Goal: Information Seeking & Learning: Understand process/instructions

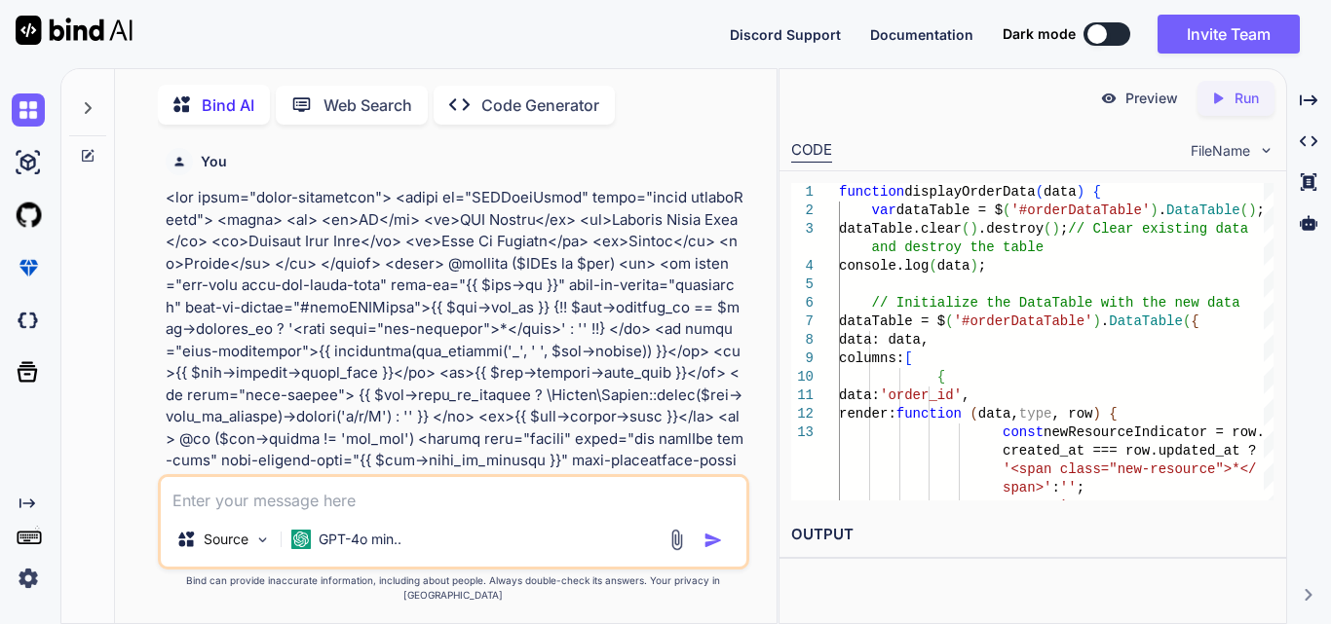
scroll to position [129536, 0]
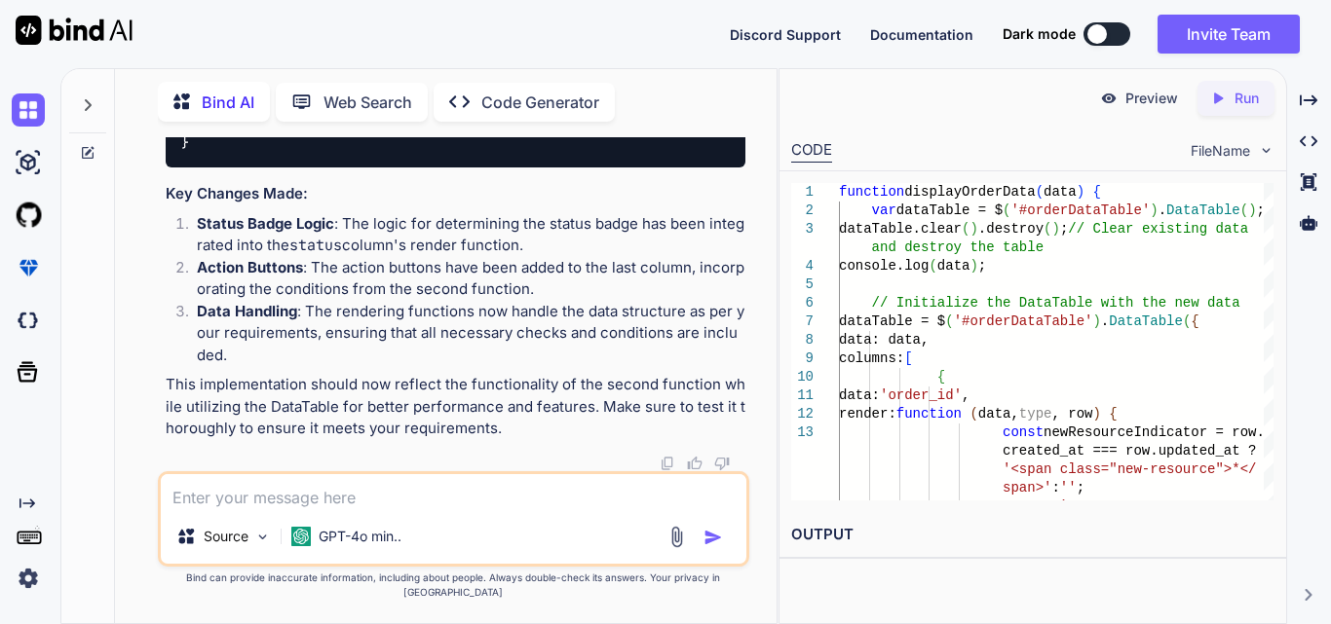
drag, startPoint x: 340, startPoint y: 233, endPoint x: 438, endPoint y: 243, distance: 98.9
drag, startPoint x: 266, startPoint y: 269, endPoint x: 323, endPoint y: 278, distance: 58.1
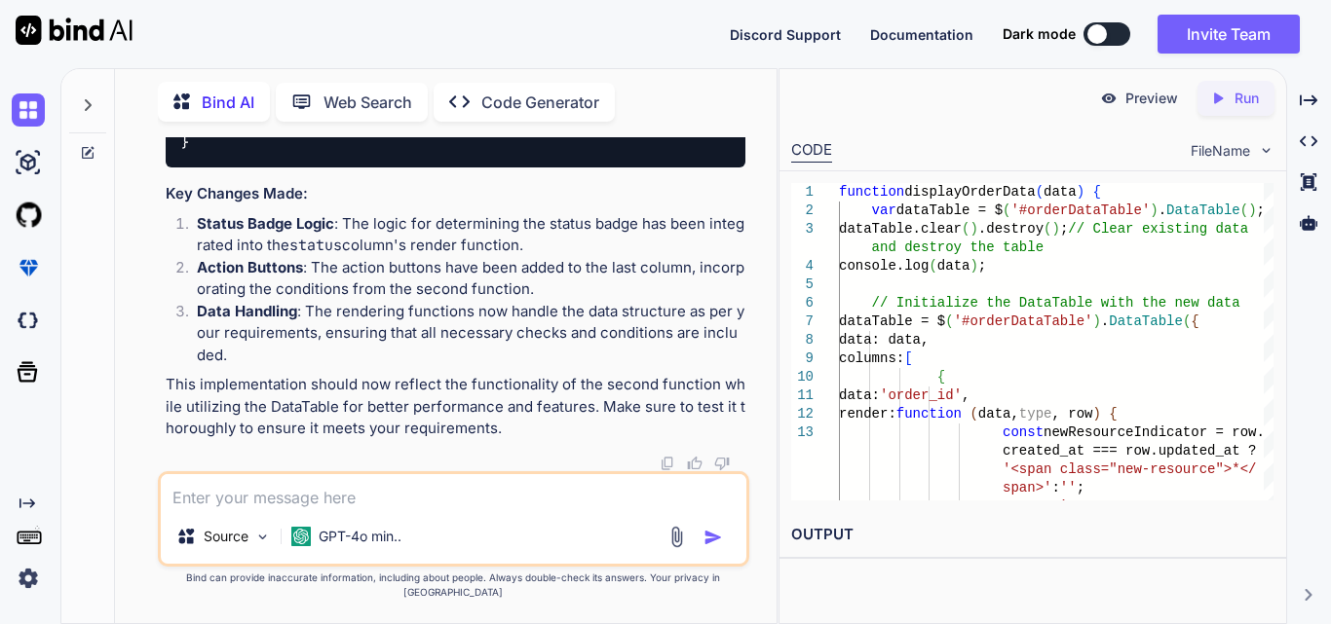
drag, startPoint x: 306, startPoint y: 232, endPoint x: 396, endPoint y: 343, distance: 143.3
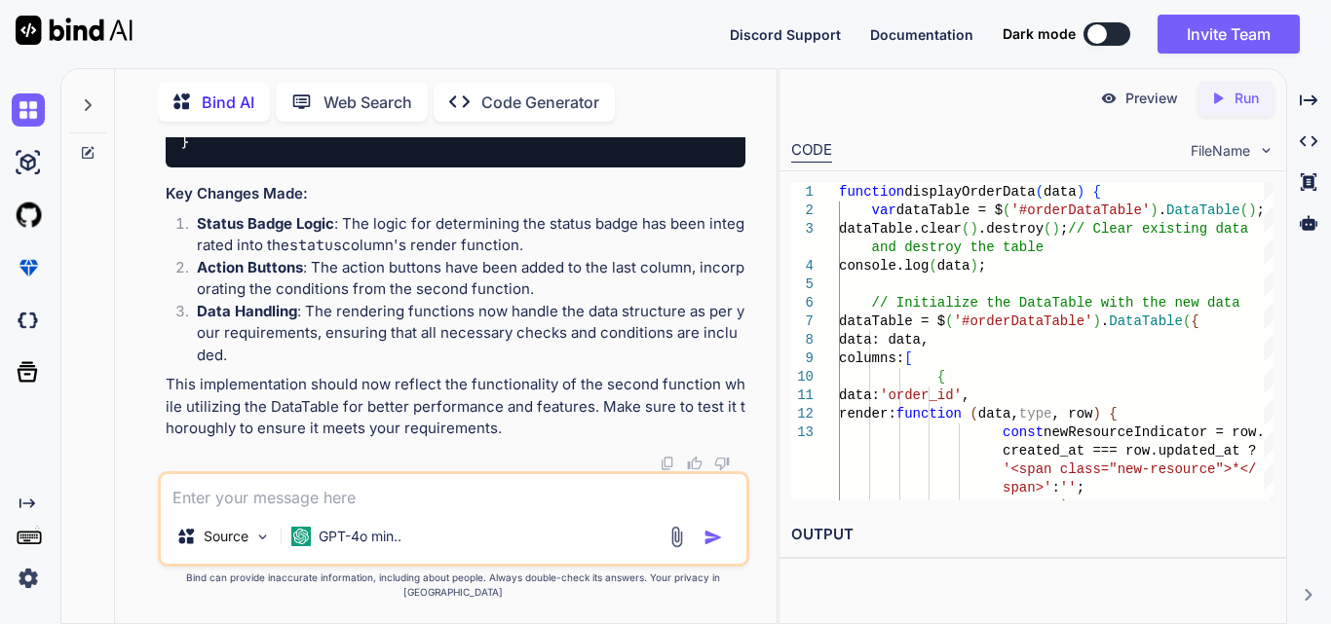
copy code "data : 'order_id' , render : function ( data, type, row ) { const newResourceIn…"
click at [312, 504] on textarea at bounding box center [453, 491] width 585 height 35
paste textarea "data: 'order_id', render: function (data, type, row) { const newResourceIndicat…"
type textarea "data: 'order_id', render: function (data, type, row) { const newResourceIndicat…"
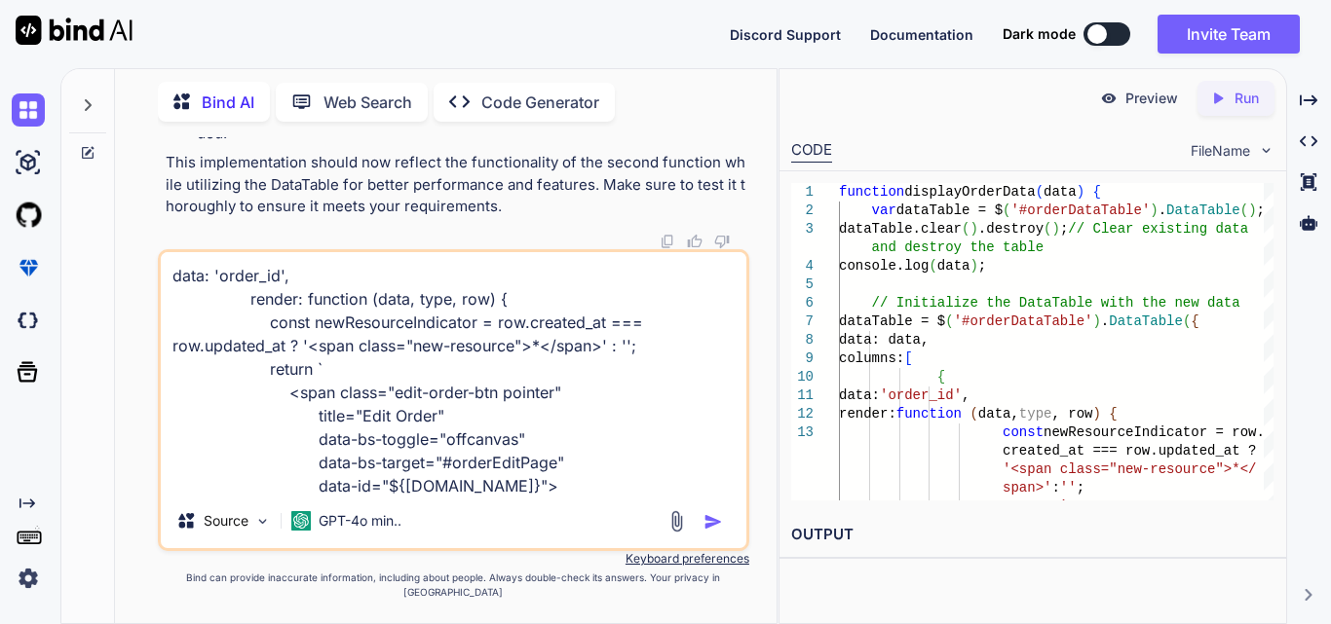
scroll to position [142, 0]
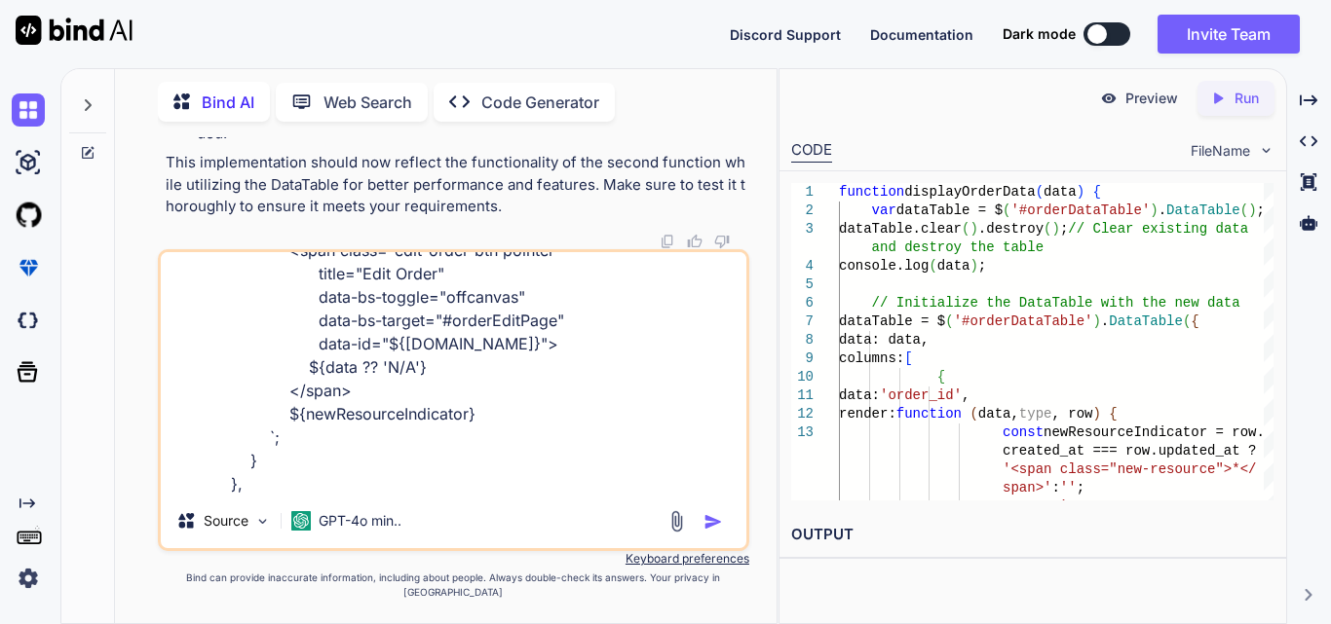
type textarea "x"
type textarea "data: 'order_id', render: function (data, type, row) { const newResourceIndicat…"
type textarea "x"
type textarea "data: 'order_id', render: function (data, type, row) { const newResourceIndicat…"
type textarea "x"
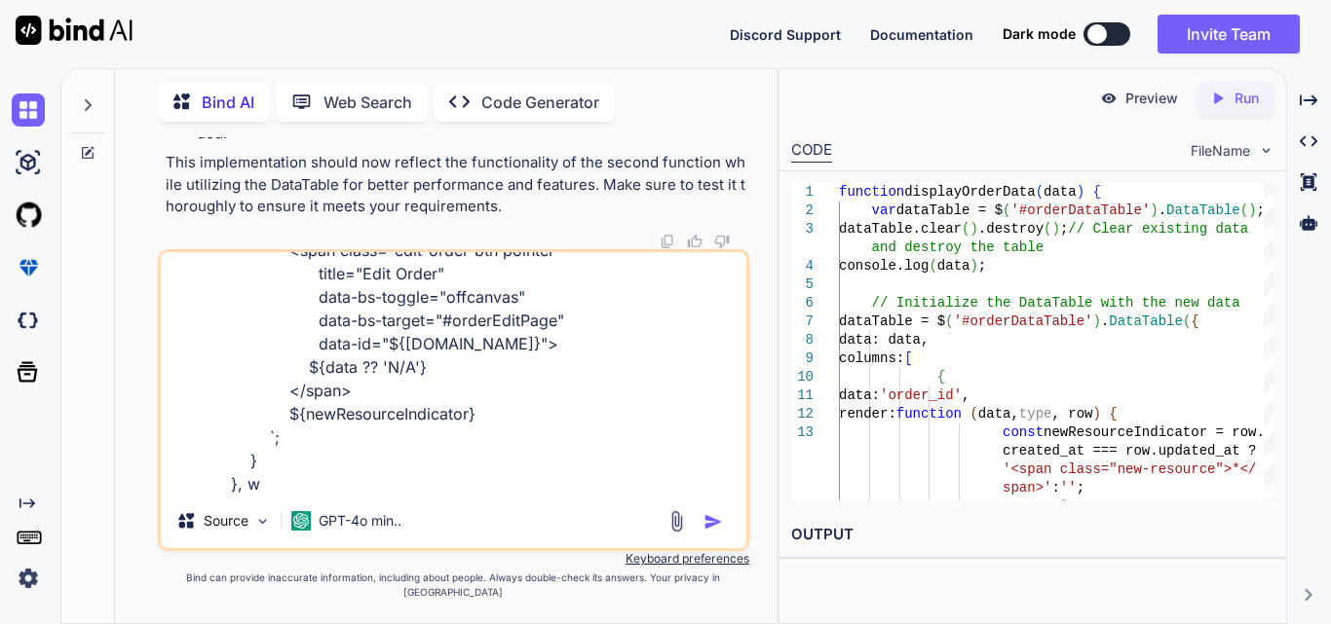
type textarea "data: 'order_id', render: function (data, type, row) { const newResourceIndicat…"
type textarea "x"
type textarea "data: 'order_id', render: function (data, type, row) { const newResourceIndicat…"
type textarea "x"
type textarea "data: 'order_id', render: function (data, type, row) { const newResourceIndicat…"
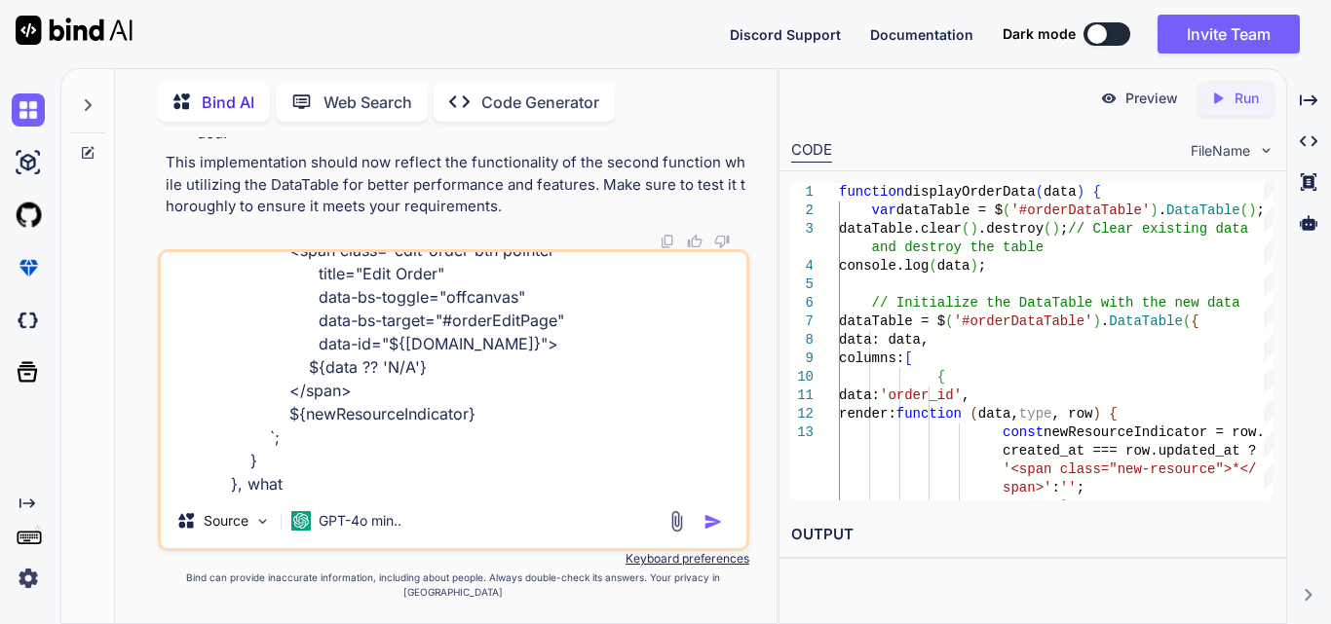
type textarea "x"
type textarea "data: 'order_id', render: function (data, type, row) { const newResourceIndicat…"
type textarea "x"
type textarea "data: 'order_id', render: function (data, type, row) { const newResourceIndicat…"
type textarea "x"
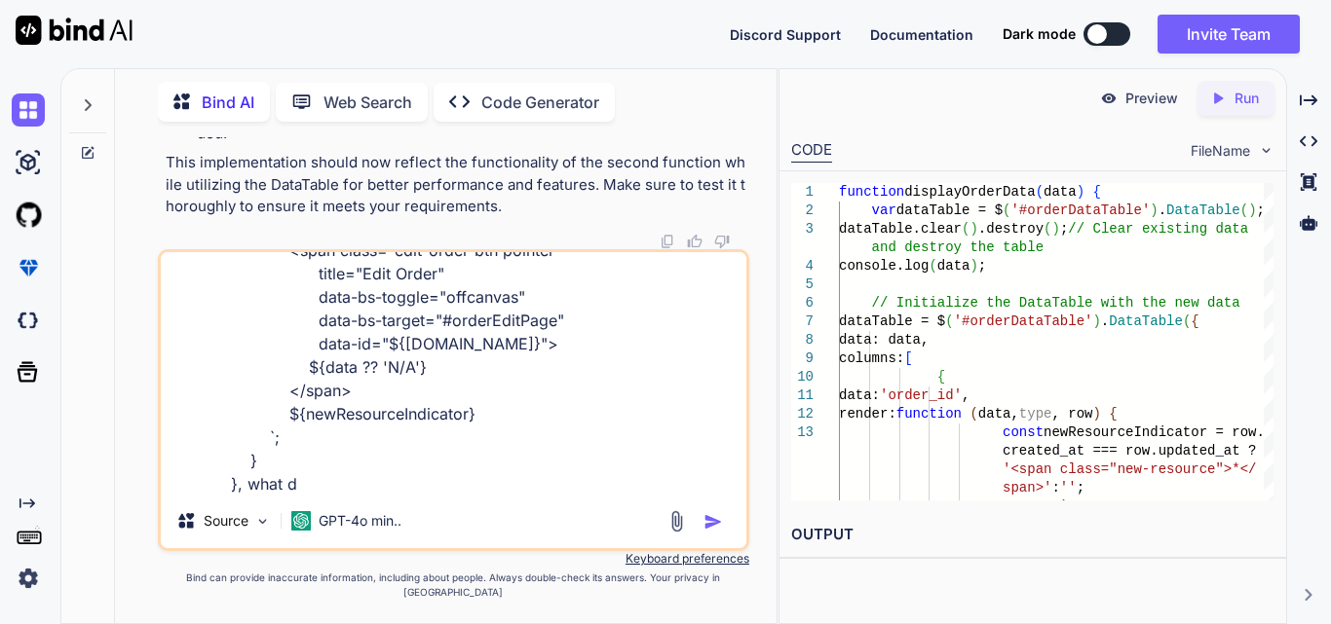
type textarea "data: 'order_id', render: function (data, type, row) { const newResourceIndicat…"
type textarea "x"
type textarea "data: 'order_id', render: function (data, type, row) { const newResourceIndicat…"
type textarea "x"
type textarea "data: 'order_id', render: function (data, type, row) { const newResourceIndicat…"
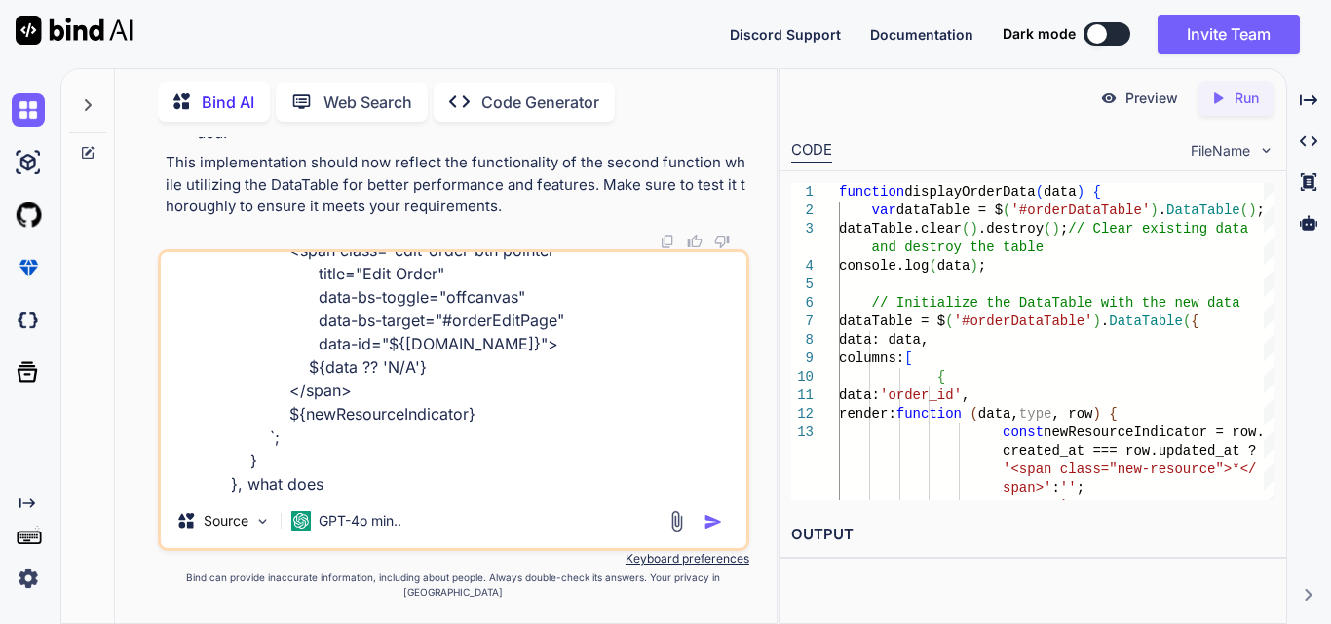
type textarea "x"
type textarea "data: 'order_id', render: function (data, type, row) { const newResourceIndicat…"
type textarea "x"
type textarea "data: 'order_id', render: function (data, type, row) { const newResourceIndicat…"
type textarea "x"
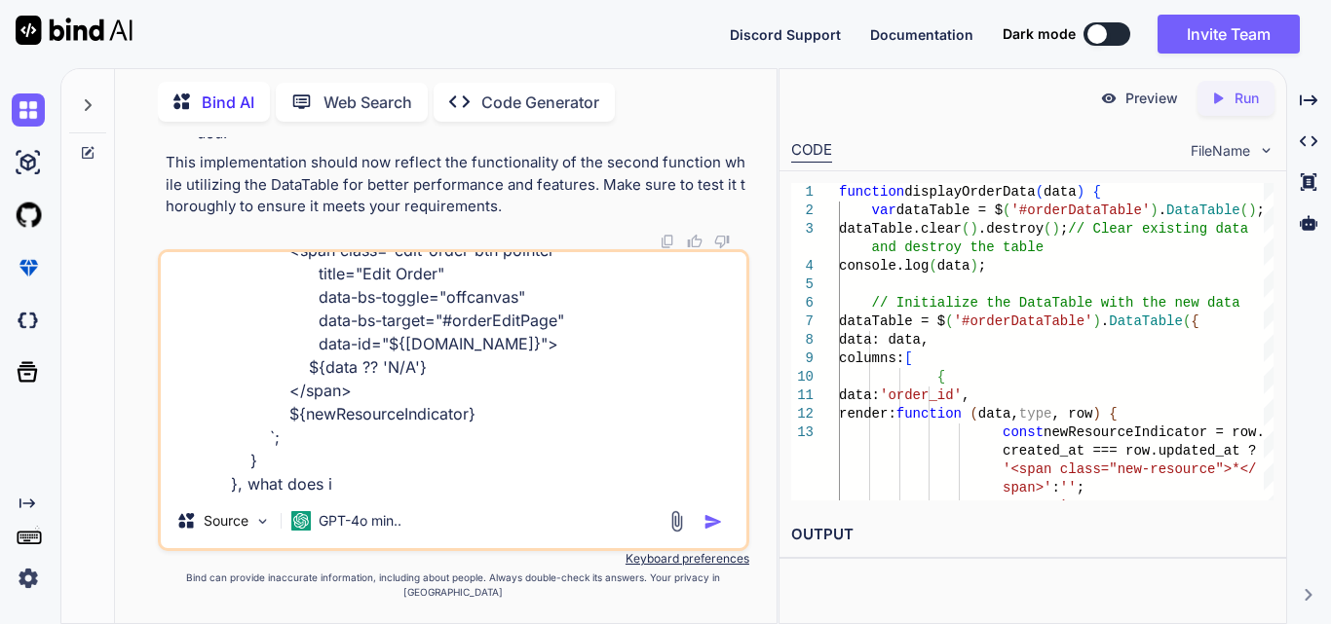
type textarea "data: 'order_id', render: function (data, type, row) { const newResourceIndicat…"
type textarea "x"
type textarea "data: 'order_id', render: function (data, type, row) { const newResourceIndicat…"
type textarea "x"
type textarea "data: 'order_id', render: function (data, type, row) { const newResourceIndicat…"
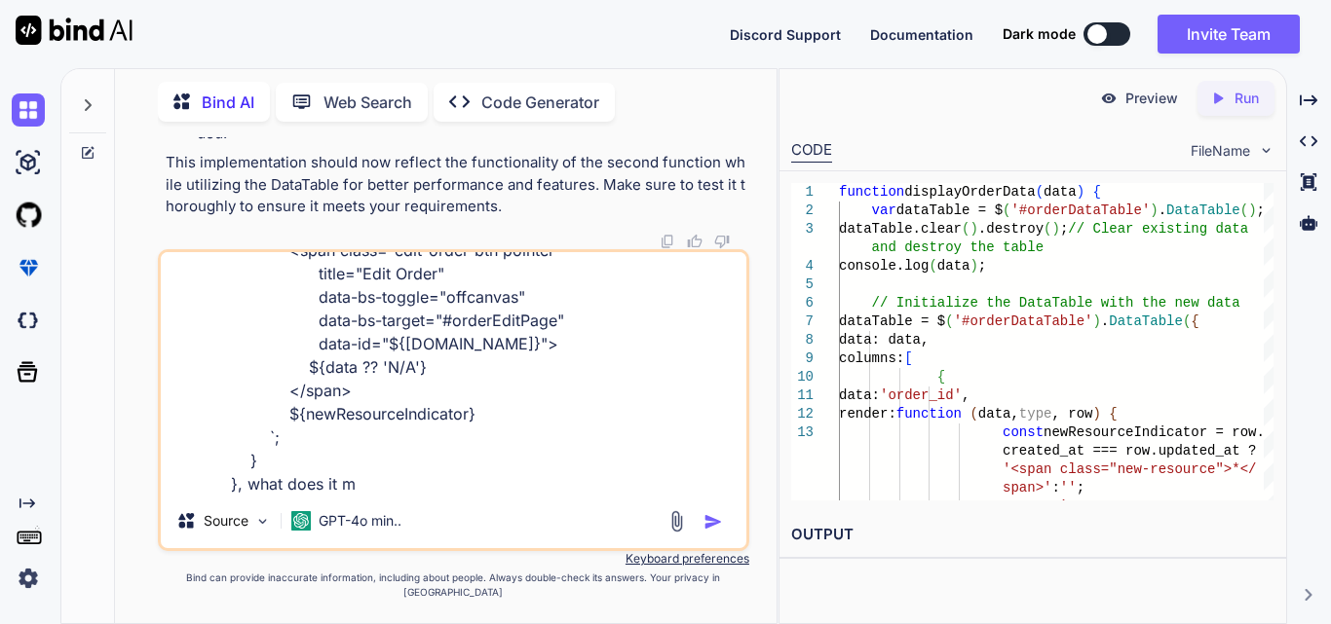
type textarea "x"
type textarea "data: 'order_id', render: function (data, type, row) { const newResourceIndicat…"
type textarea "x"
type textarea "data: 'order_id', render: function (data, type, row) { const newResourceIndicat…"
type textarea "x"
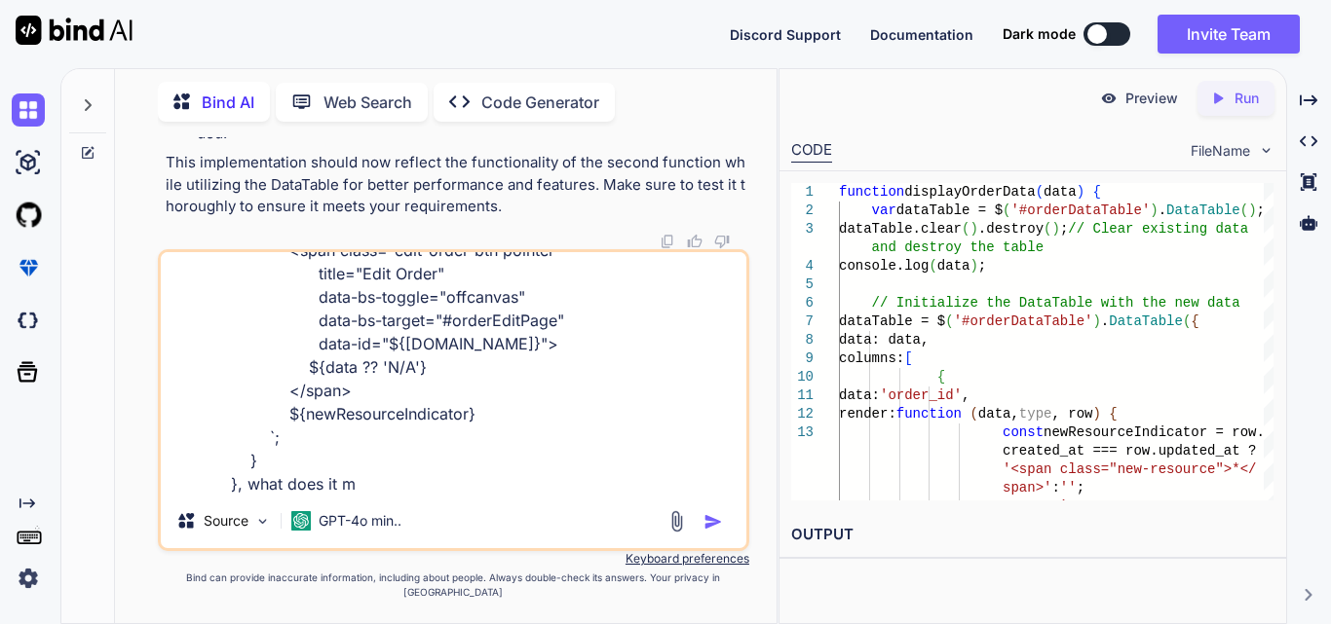
type textarea "data: 'order_id', render: function (data, type, row) { const newResourceIndicat…"
type textarea "x"
type textarea "data: 'order_id', render: function (data, type, row) { const newResourceIndicat…"
type textarea "x"
type textarea "data: 'order_id', render: function (data, type, row) { const newResourceIndicat…"
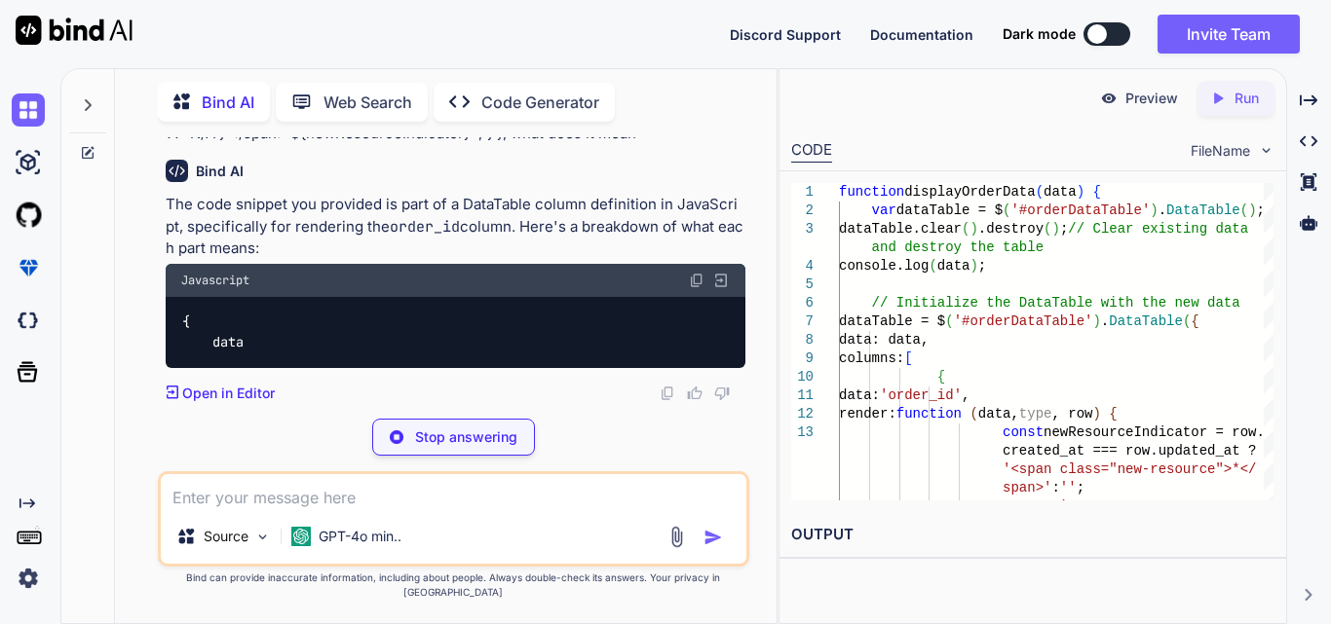
scroll to position [133879, 0]
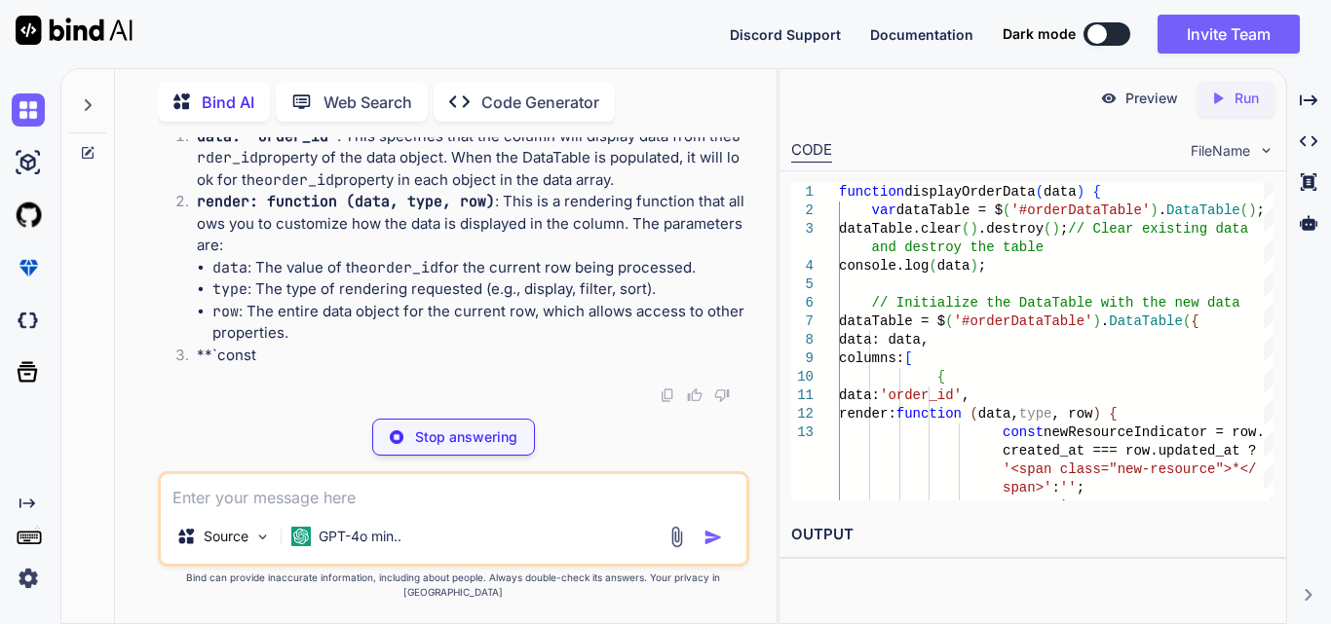
drag, startPoint x: 300, startPoint y: 241, endPoint x: 451, endPoint y: 246, distance: 151.1
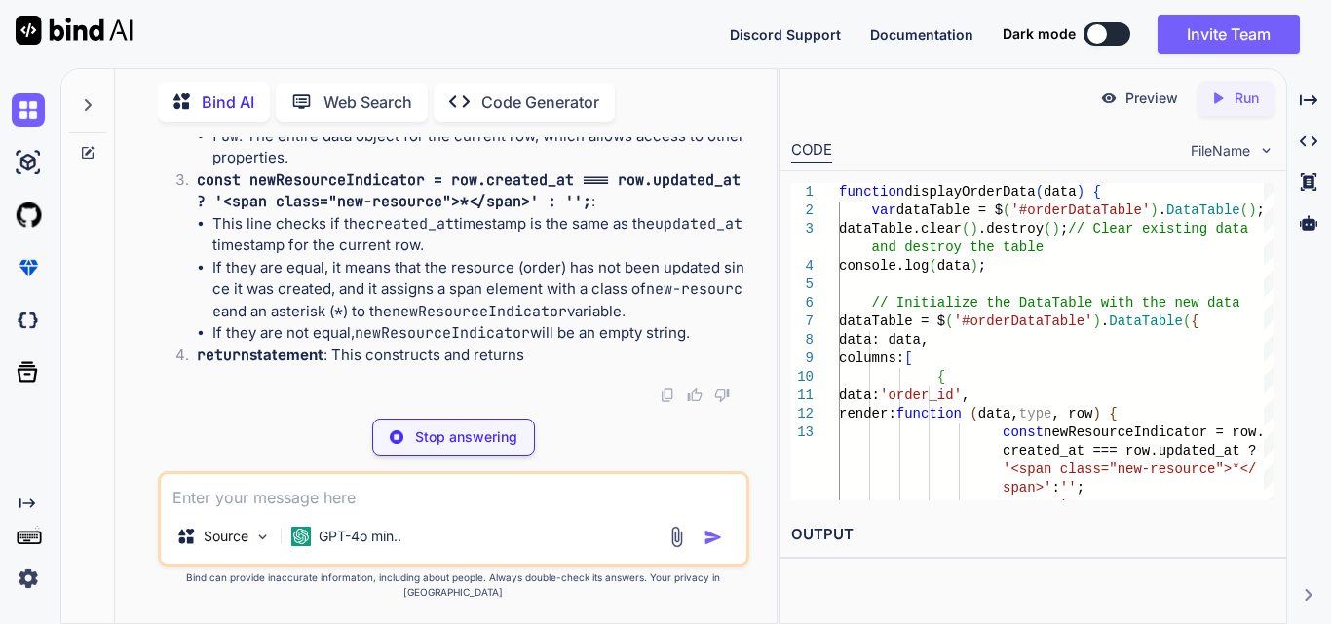
scroll to position [134366, 0]
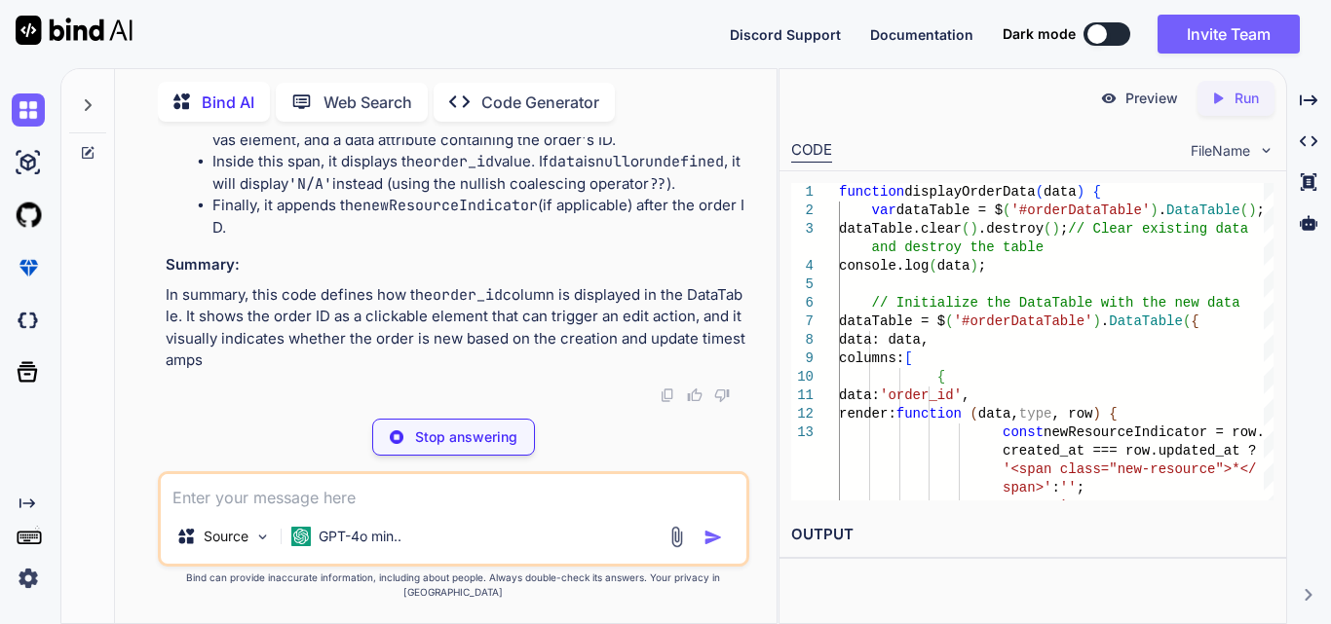
type textarea "x"
type textarea "data-bs-target="#orderEditPage" data-id="${[DOMAIN_NAME]}"> ${data ?? 'N/A'} </…"
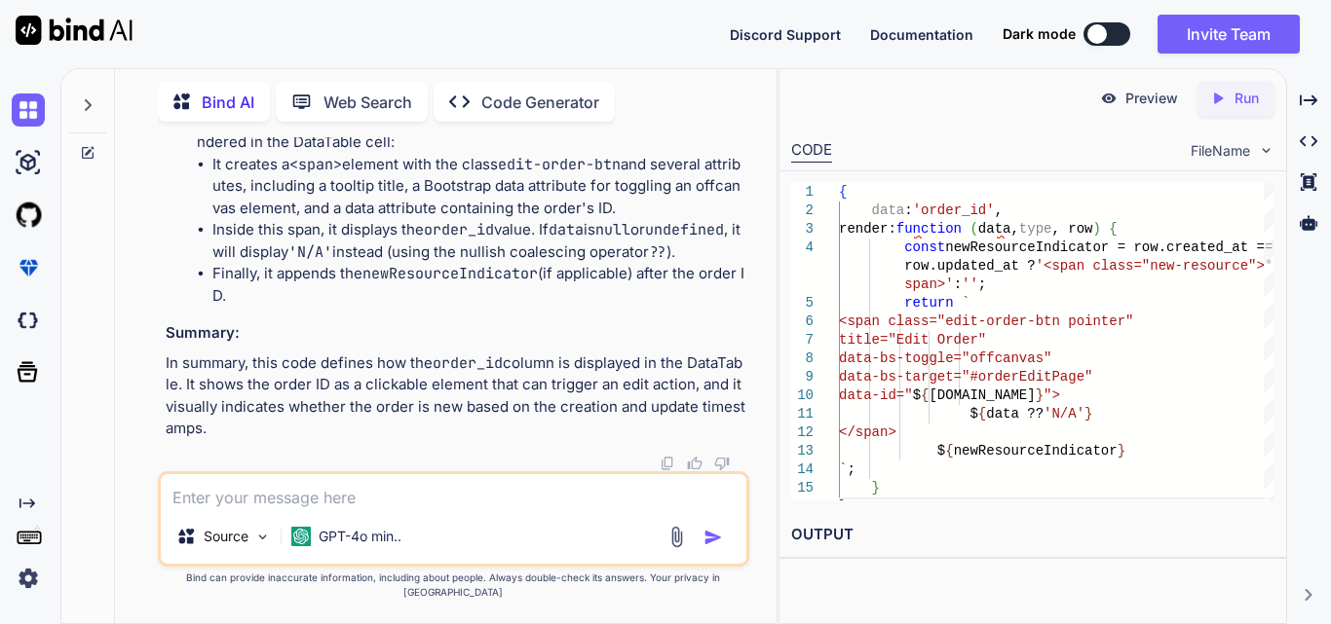
scroll to position [129788, 0]
drag, startPoint x: 308, startPoint y: 173, endPoint x: 403, endPoint y: 461, distance: 302.8
copy code "data : 'order_id' , render : function ( data, type, row ) { const newResourceIn…"
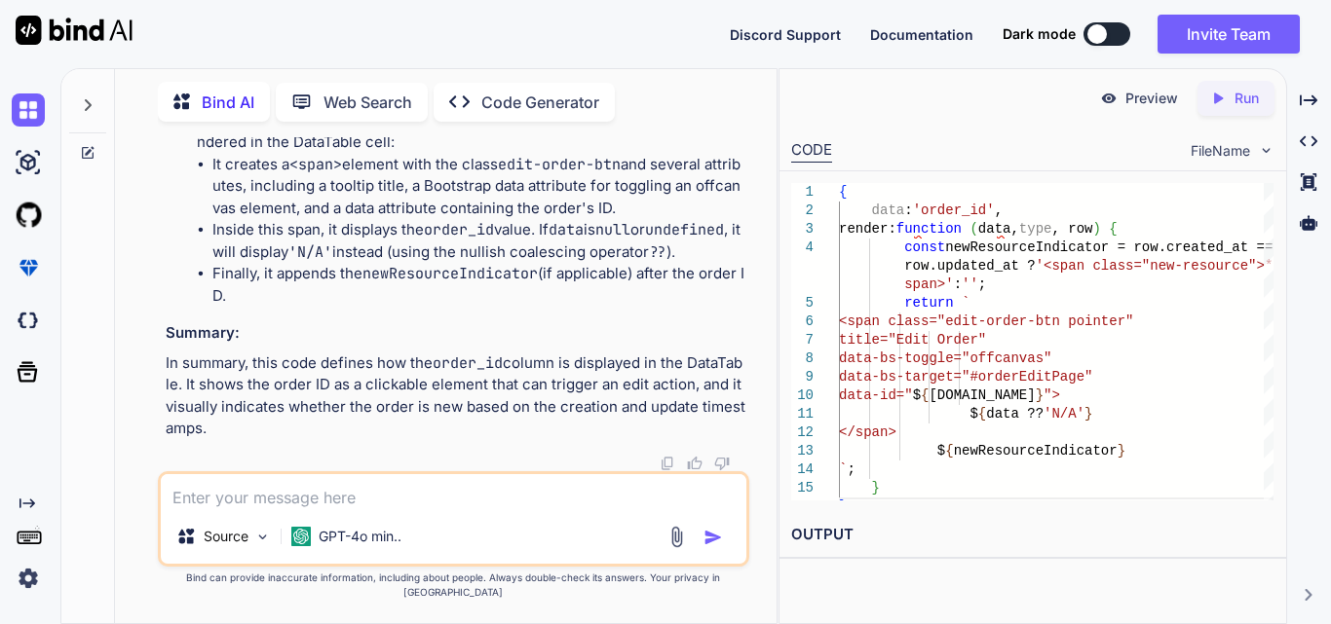
drag, startPoint x: 242, startPoint y: 207, endPoint x: 337, endPoint y: 393, distance: 208.2
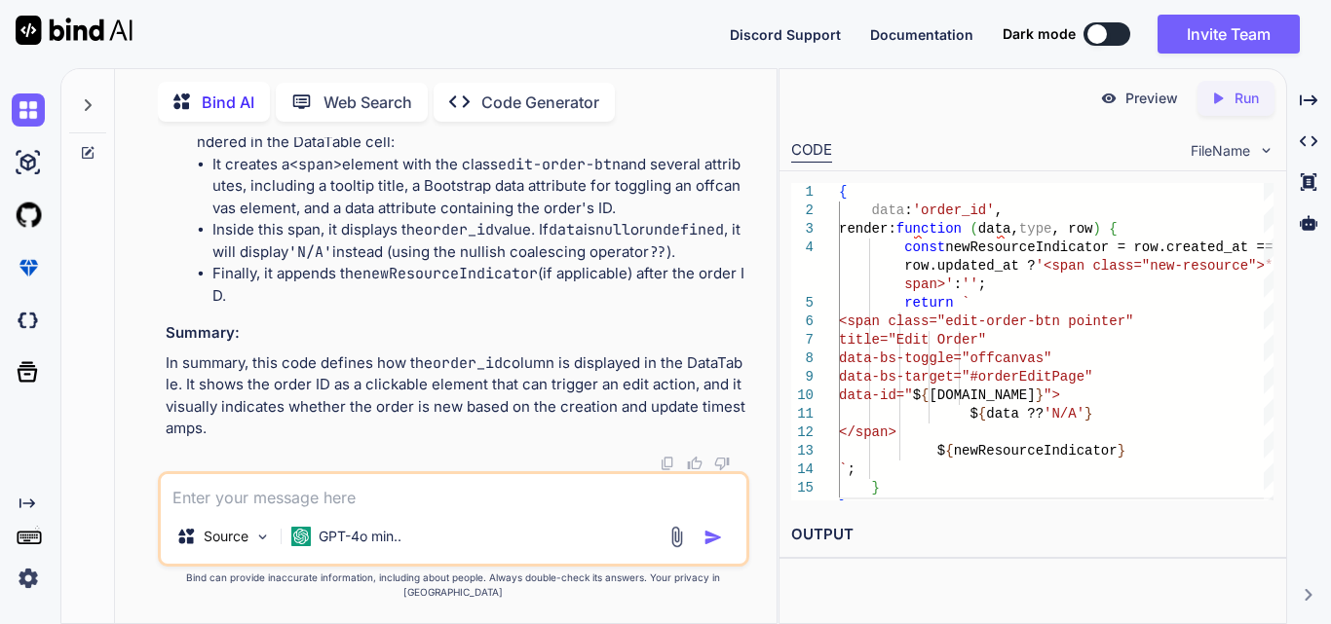
copy code "data : data, columns : [ { data : 'order_id' , render : function ( data, type, …"
drag, startPoint x: 308, startPoint y: 216, endPoint x: 321, endPoint y: 233, distance: 21.5
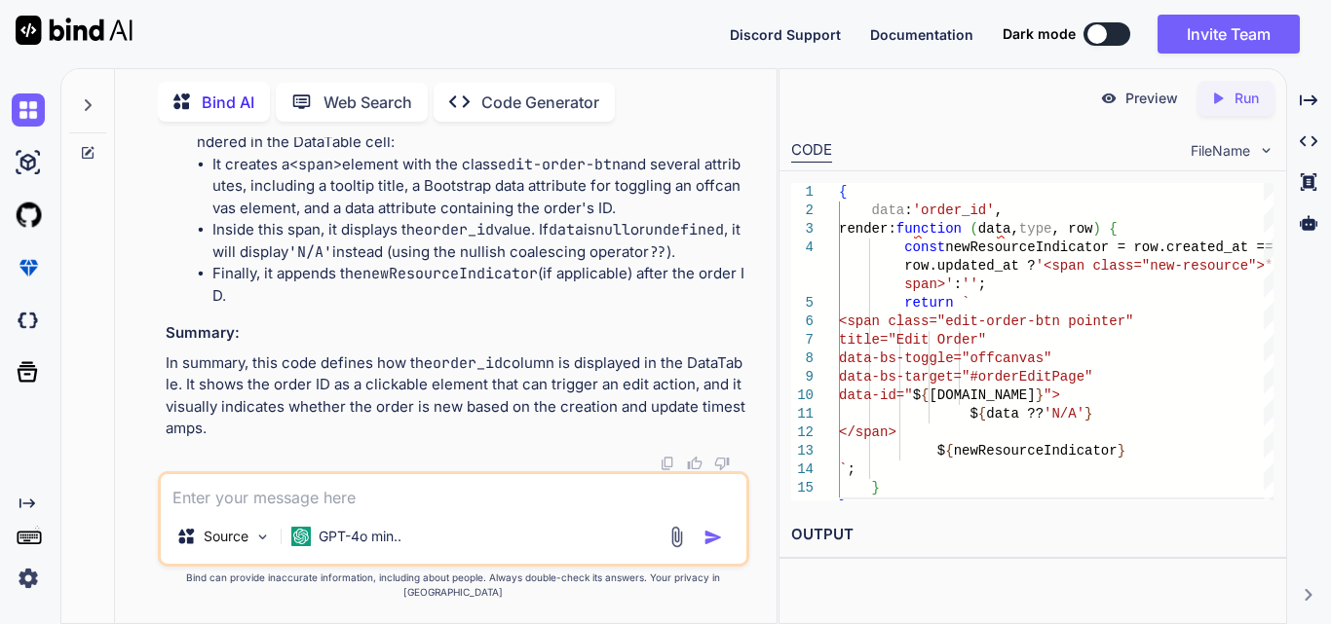
drag, startPoint x: 306, startPoint y: 194, endPoint x: 368, endPoint y: 285, distance: 110.8
copy code "data : 'order_id' , render : function ( data, type, row ) { const newResourceIn…"
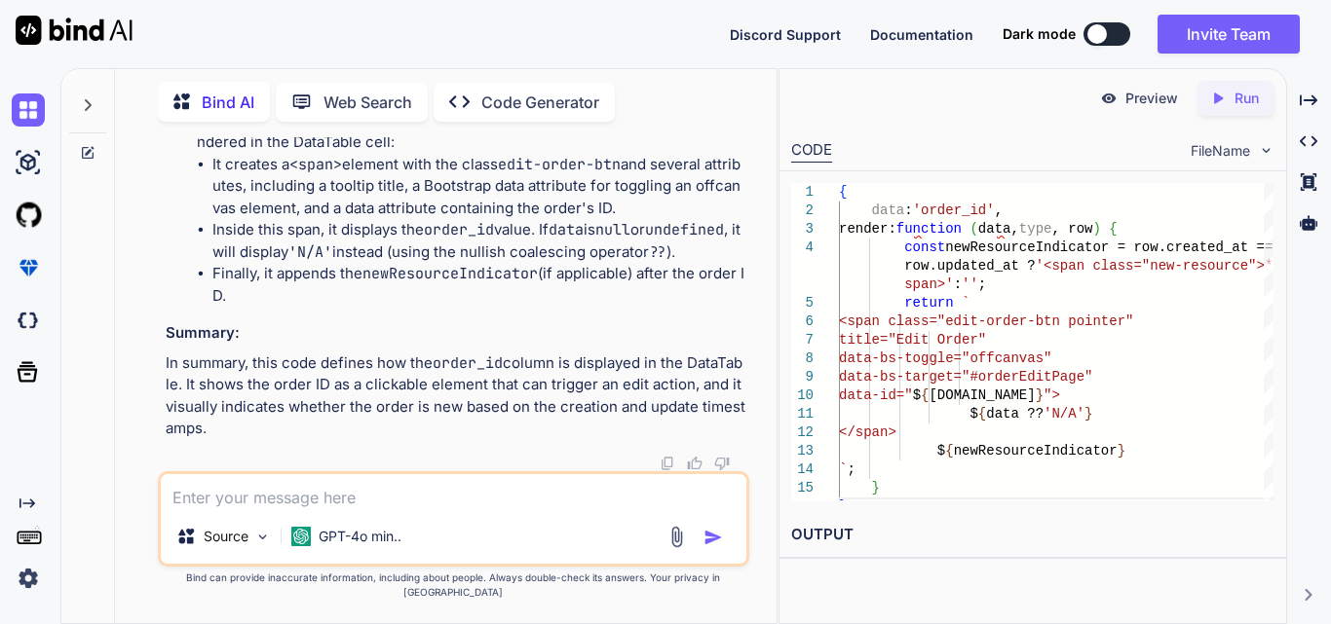
scroll to position [130049, 0]
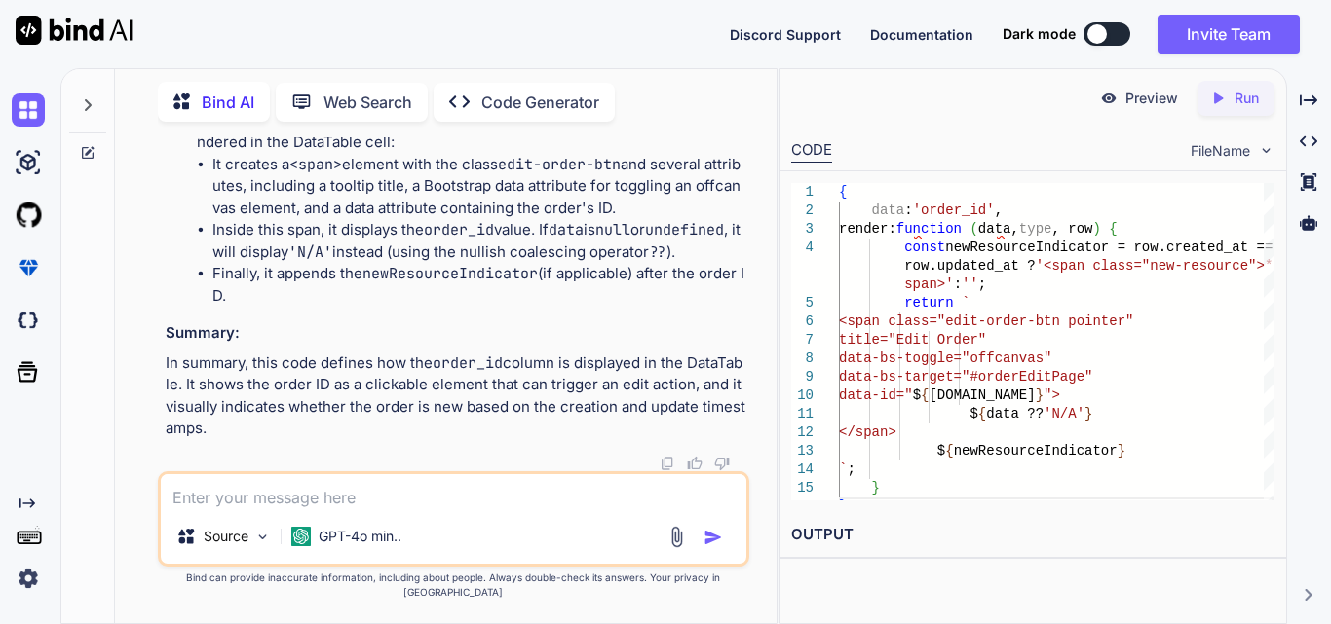
drag, startPoint x: 309, startPoint y: 249, endPoint x: 398, endPoint y: 367, distance: 148.1
copy code "data : 'status' , render : function ( data, type, row ) { let statusBadge; cons…"
drag, startPoint x: 308, startPoint y: 329, endPoint x: 333, endPoint y: 403, distance: 78.2
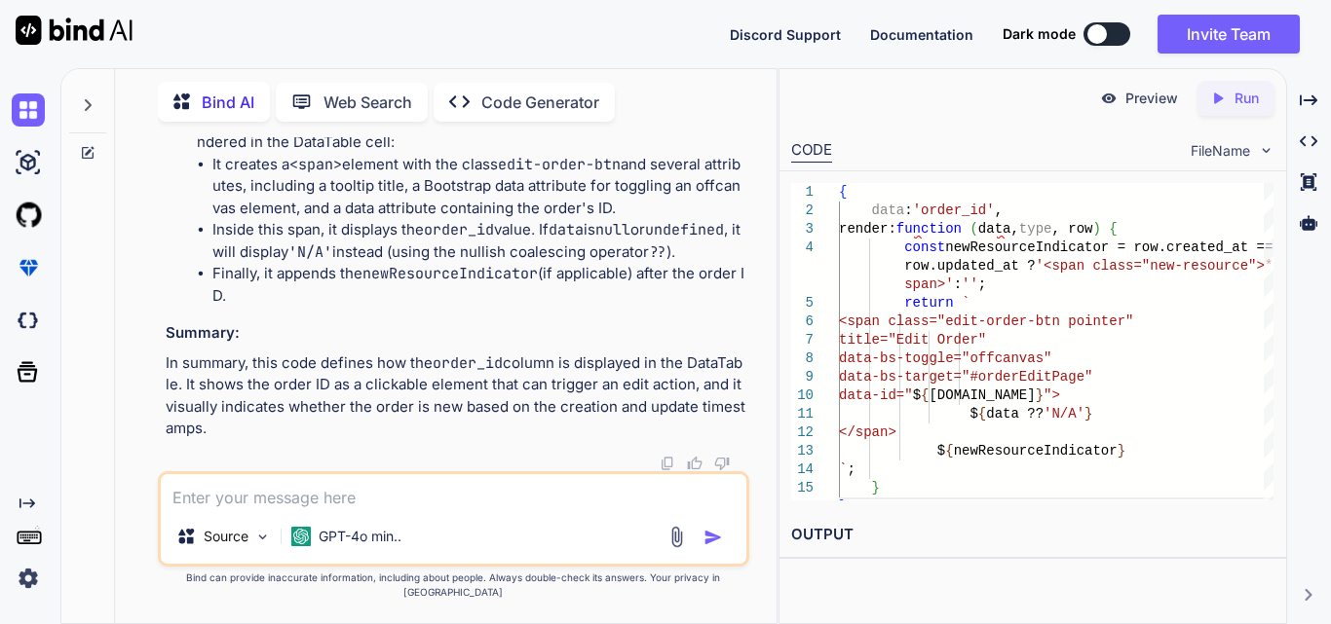
copy code "data : 'order_item' , render : function ( data ) { return data && data. length …"
click at [295, 507] on textarea at bounding box center [453, 491] width 585 height 35
paste textarea "function displayOrderData(data) { var dataTable = $('#orderDataTable').DataTabl…"
type textarea "x"
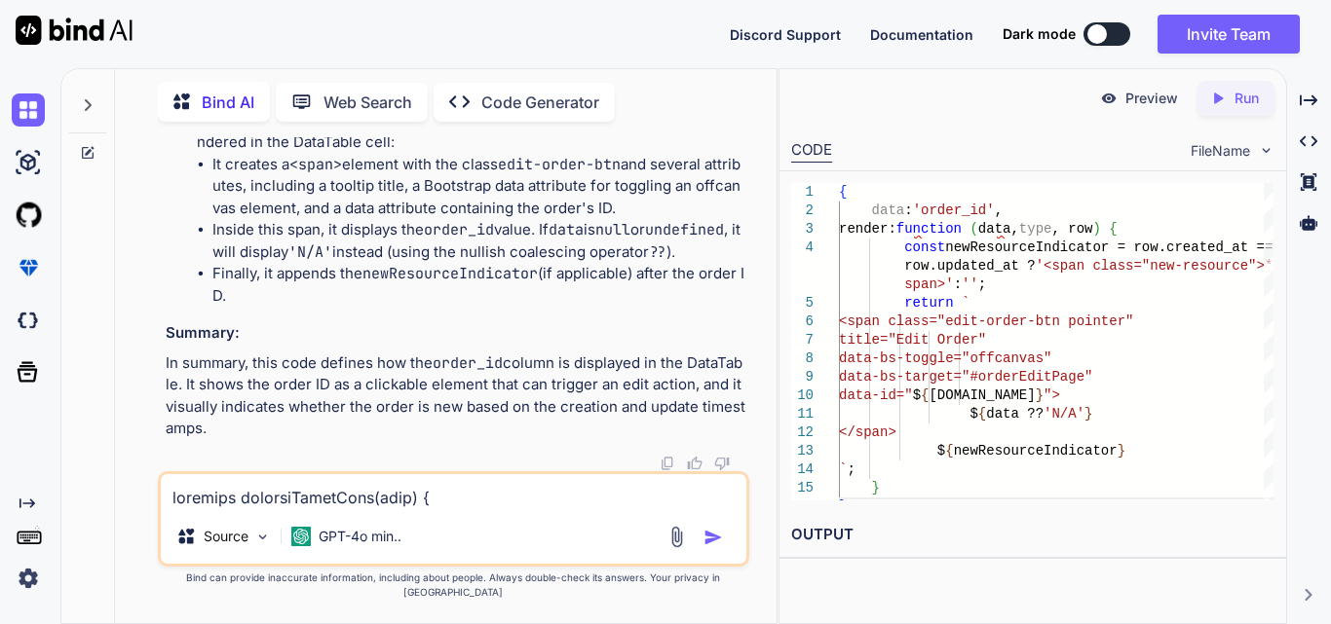
scroll to position [2830, 0]
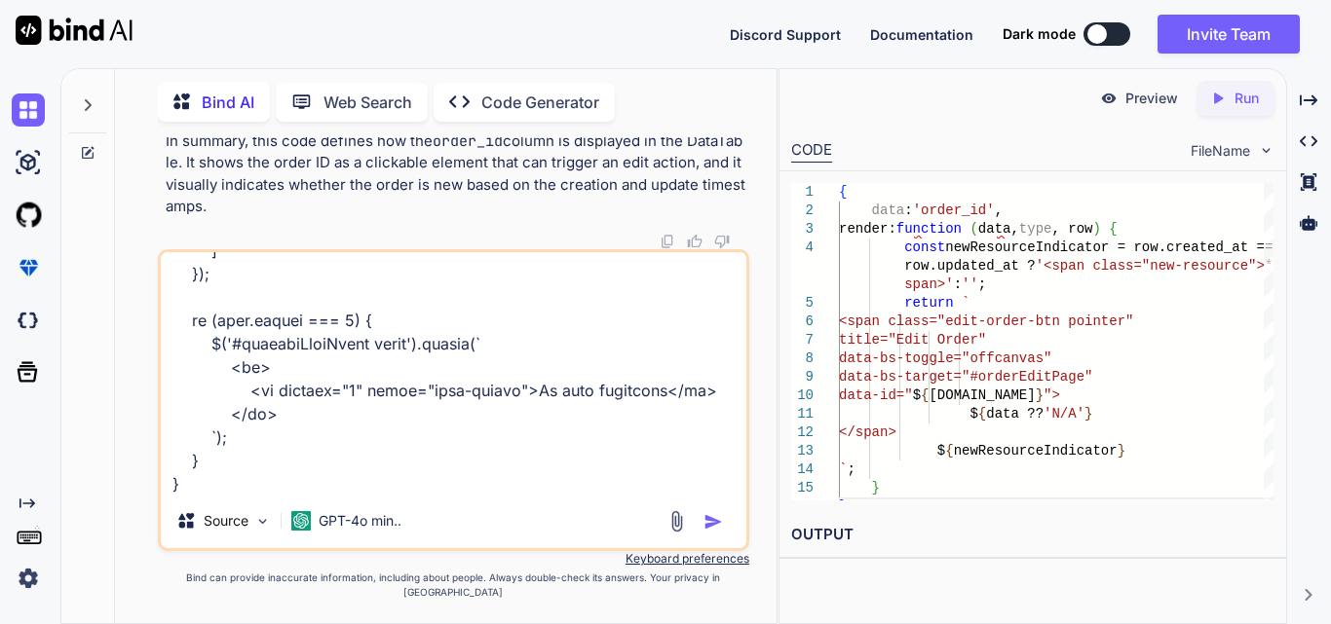
type textarea "function displayOrderData(data) { var dataTable = $('#orderDataTable').DataTabl…"
paste textarea "<div class="table-responsive"> <table id="orderDataTable" class="table clinicTa…"
type textarea "x"
type textarea "function displayOrderData(data) { var dataTable = $('#orderDataTable').DataTabl…"
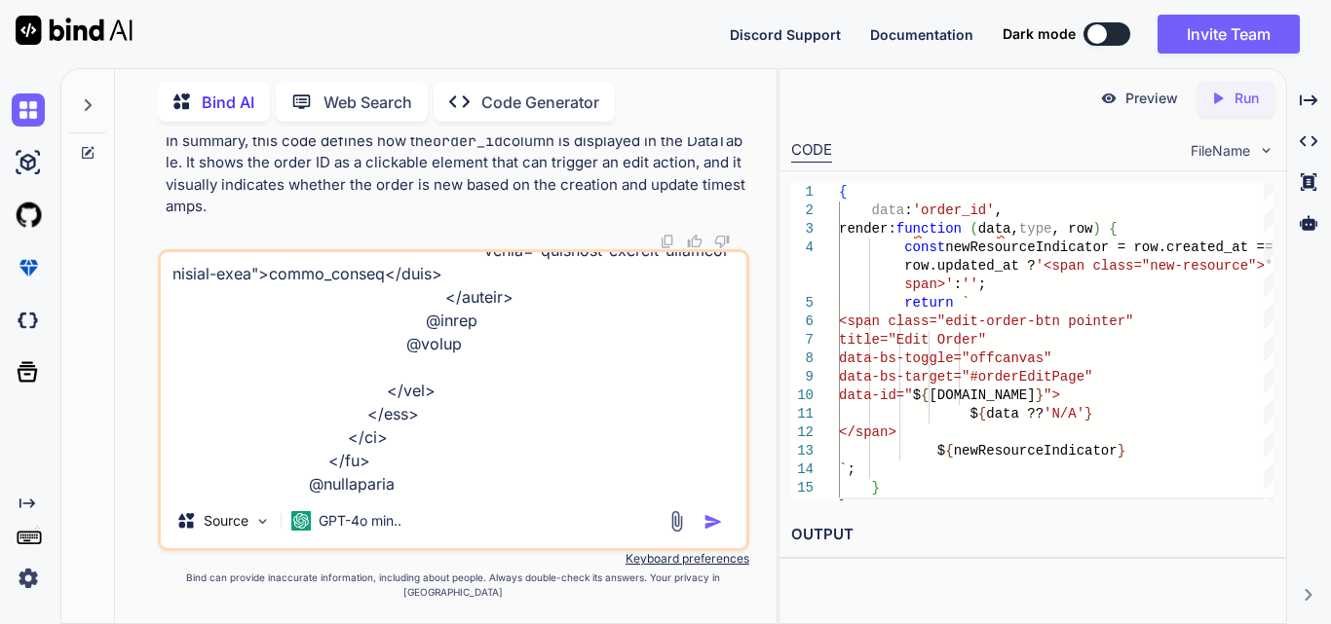
type textarea "x"
type textarea "function displayOrderData(data) { var dataTable = $('#orderDataTable').DataTabl…"
type textarea "x"
type textarea "function displayOrderData(data) { var dataTable = $('#orderDataTable').DataTabl…"
type textarea "x"
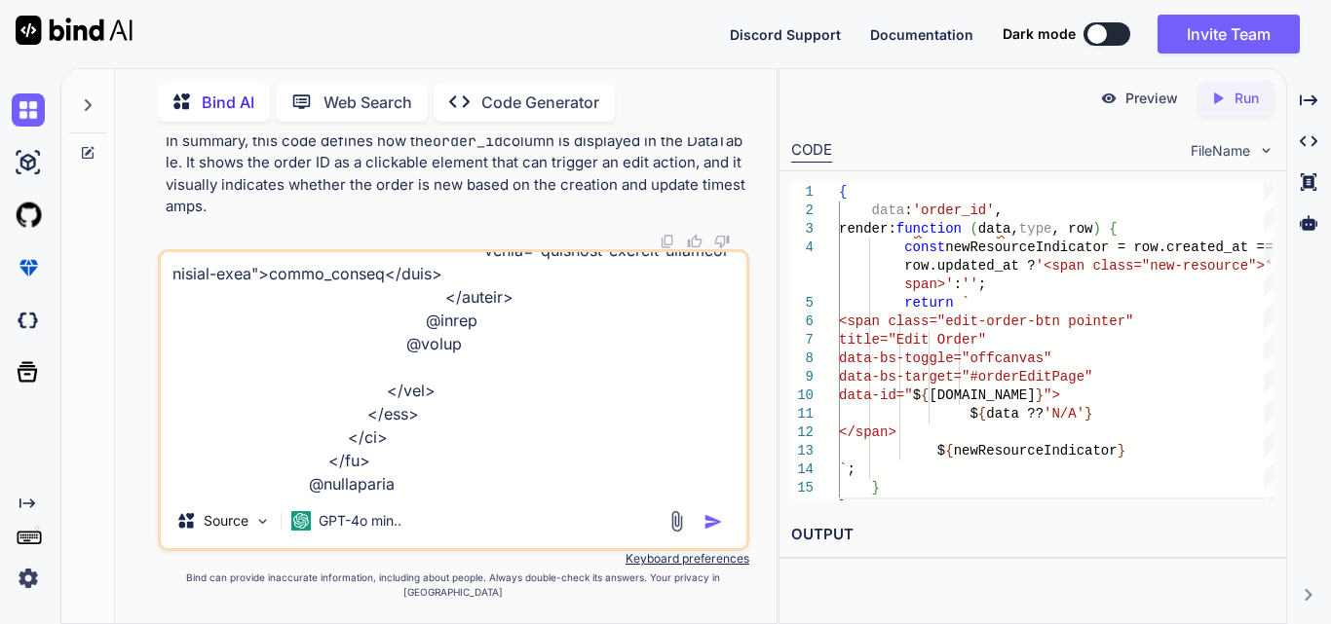
type textarea "function displayOrderData(data) { var dataTable = $('#orderDataTable').DataTabl…"
type textarea "x"
type textarea "function displayOrderData(data) { var dataTable = $('#orderDataTable').DataTabl…"
type textarea "x"
type textarea "function displayOrderData(data) { var dataTable = $('#orderDataTable').DataTabl…"
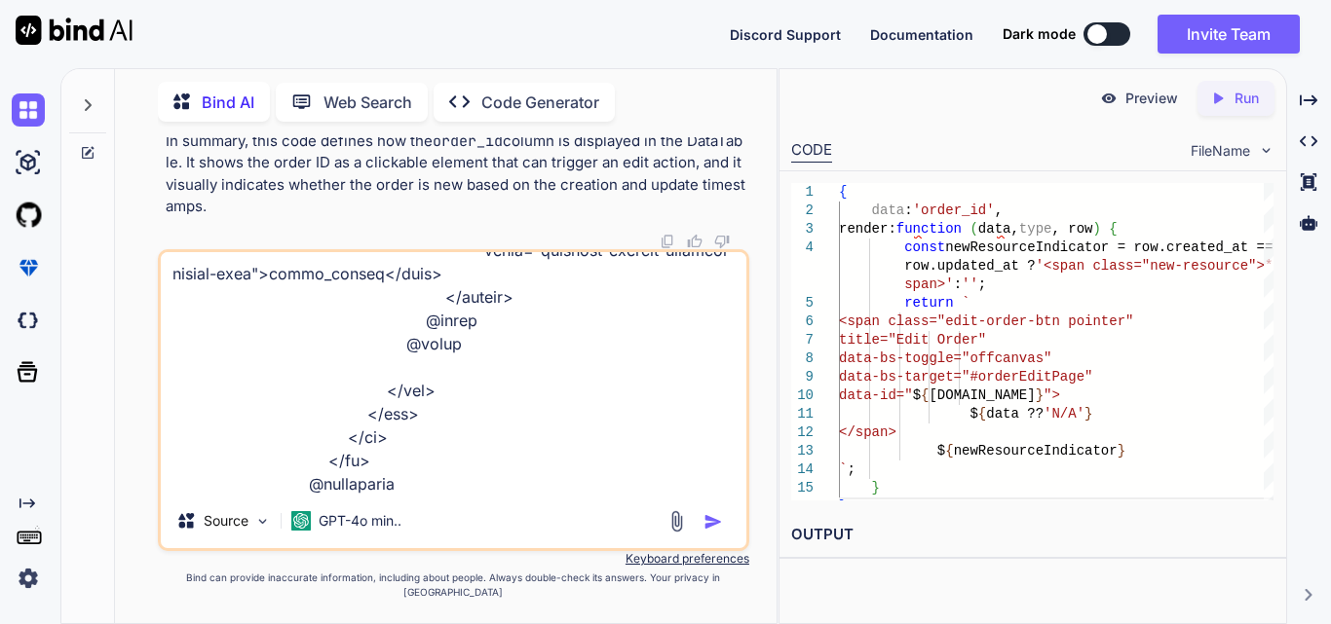
type textarea "x"
type textarea "function displayOrderData(data) { var dataTable = $('#orderDataTable').DataTabl…"
type textarea "x"
type textarea "function displayOrderData(data) { var dataTable = $('#orderDataTable').DataTabl…"
type textarea "x"
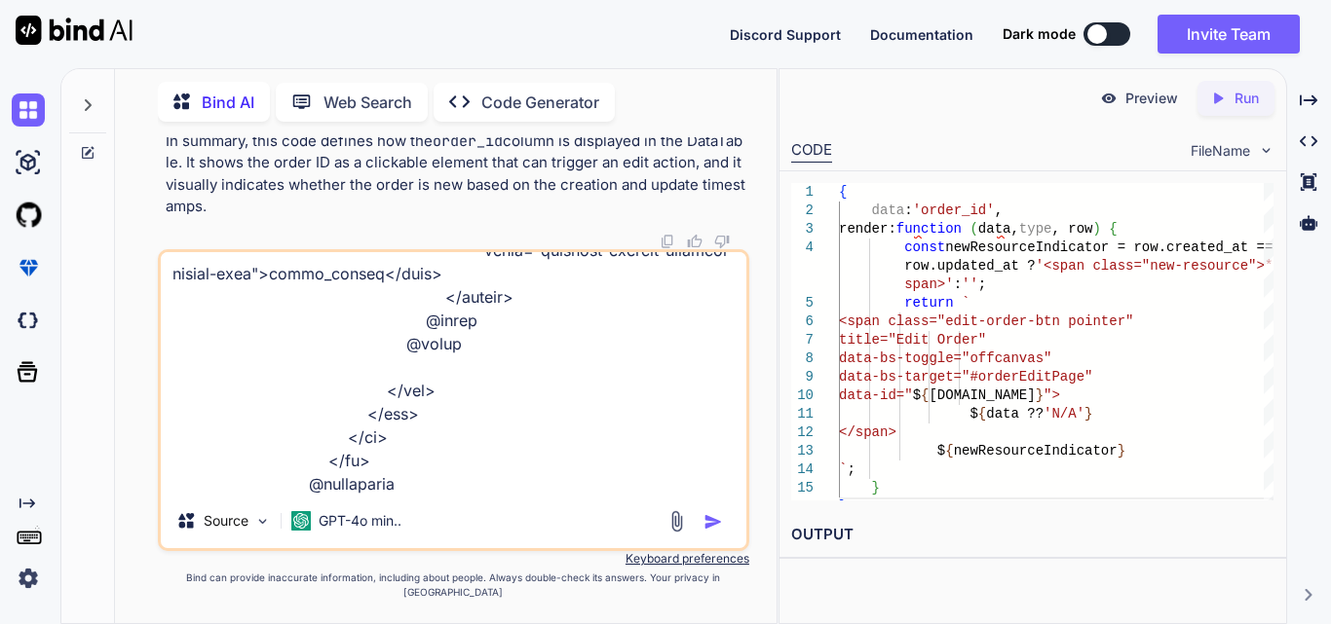
type textarea "function displayOrderData(data) { var dataTable = $('#orderDataTable').DataTabl…"
type textarea "x"
type textarea "function displayOrderData(data) { var dataTable = $('#orderDataTable').DataTabl…"
type textarea "x"
type textarea "function displayOrderData(data) { var dataTable = $('#orderDataTable').DataTabl…"
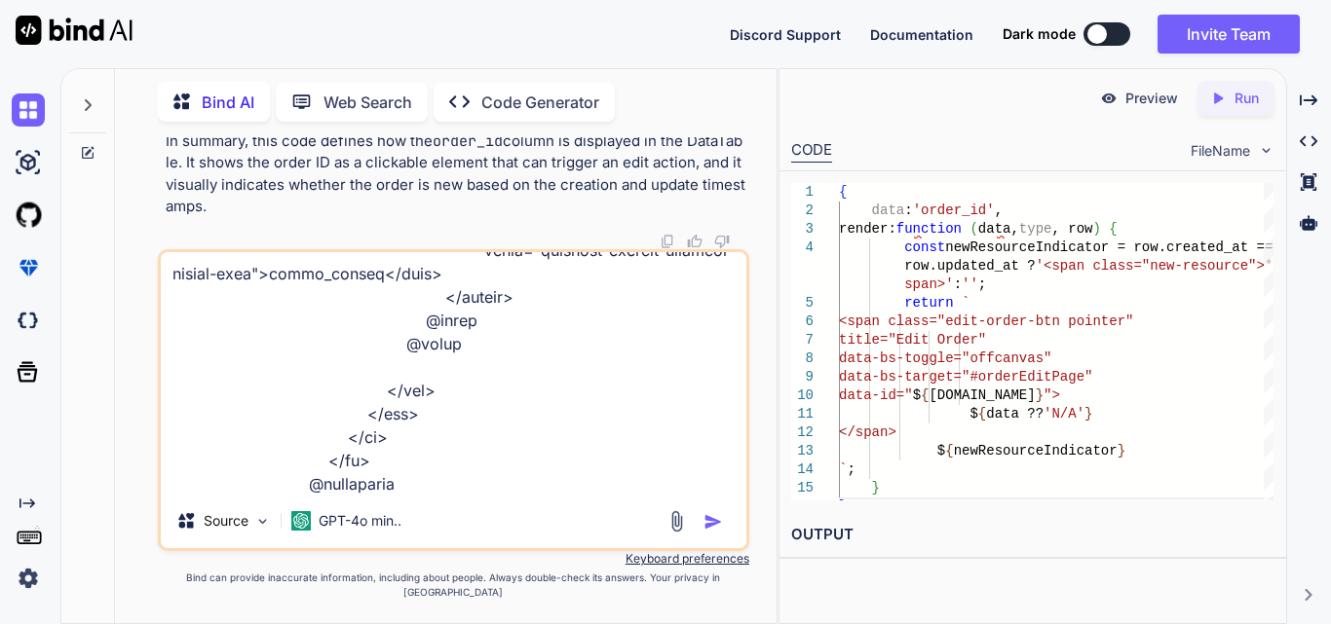
type textarea "x"
type textarea "function displayOrderData(data) { var dataTable = $('#orderDataTable').DataTabl…"
type textarea "x"
type textarea "function displayOrderData(data) { var dataTable = $('#orderDataTable').DataTabl…"
type textarea "x"
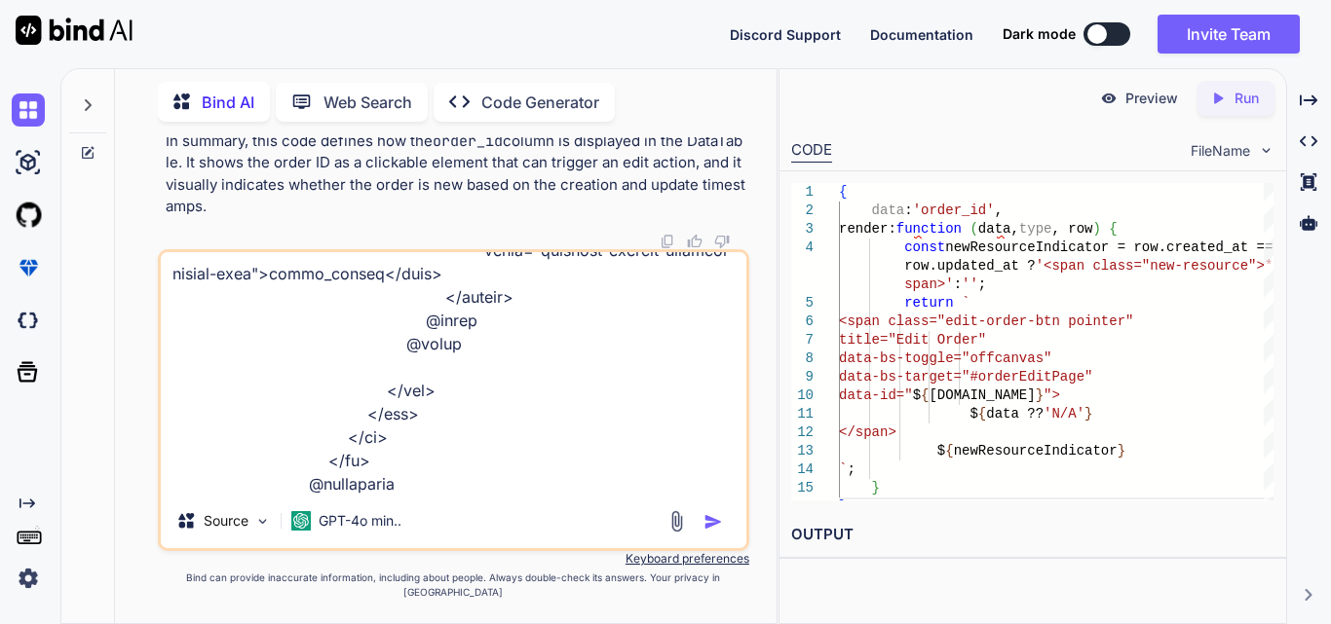
type textarea "function displayOrderData(data) { var dataTable = $('#orderDataTable').DataTabl…"
type textarea "x"
type textarea "function displayOrderData(data) { var dataTable = $('#orderDataTable').DataTabl…"
type textarea "x"
type textarea "function displayOrderData(data) { var dataTable = $('#orderDataTable').DataTabl…"
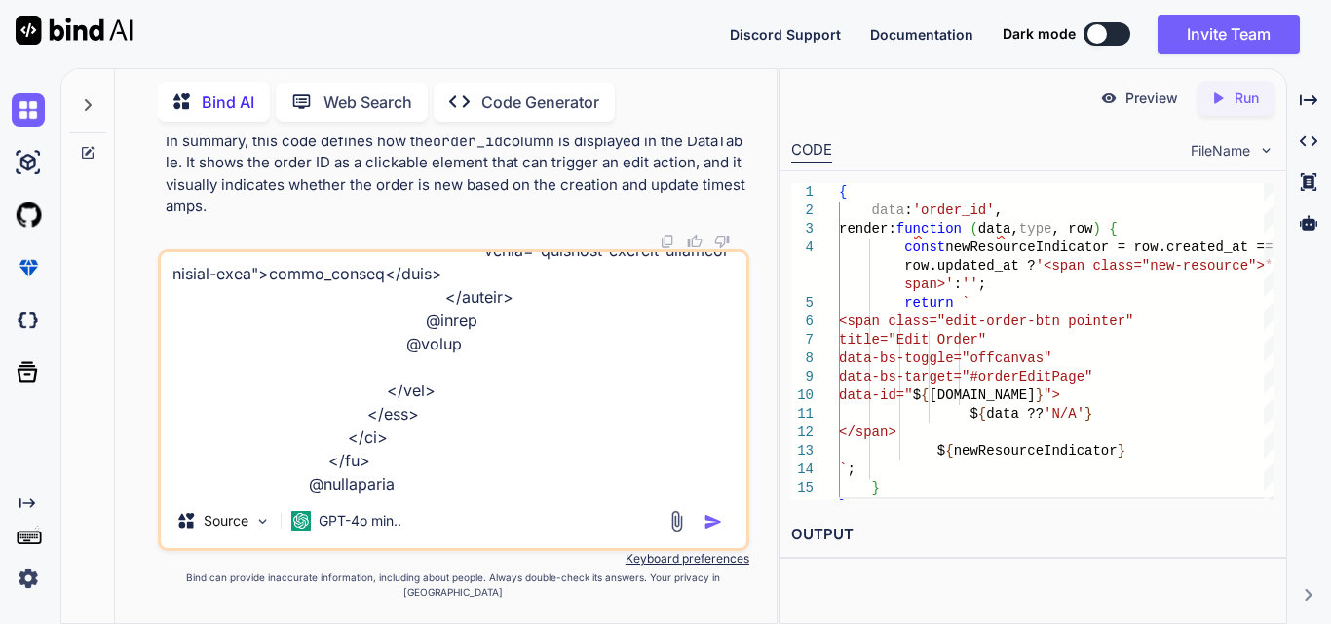
type textarea "x"
type textarea "function displayOrderData(data) { var dataTable = $('#orderDataTable').DataTabl…"
type textarea "x"
type textarea "function displayOrderData(data) { var dataTable = $('#orderDataTable').DataTabl…"
type textarea "x"
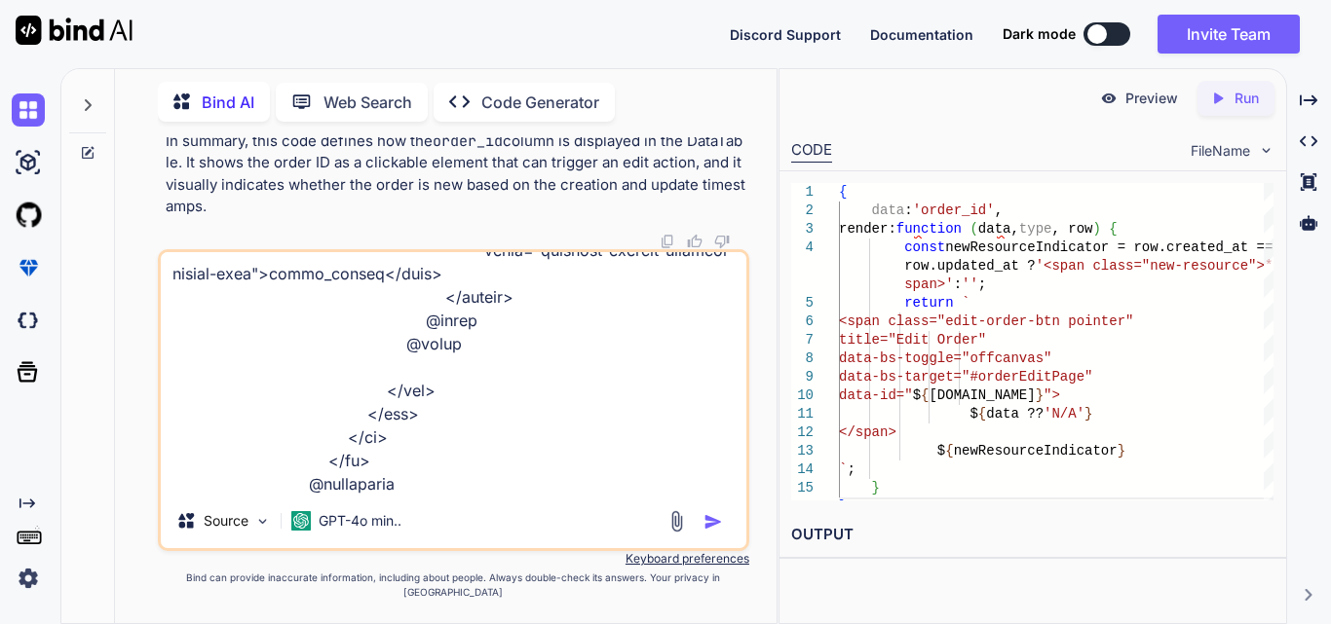
type textarea "function displayOrderData(data) { var dataTable = $('#orderDataTable').DataTabl…"
type textarea "x"
type textarea "function displayOrderData(data) { var dataTable = $('#orderDataTable').DataTabl…"
type textarea "x"
type textarea "function displayOrderData(data) { var dataTable = $('#orderDataTable').DataTabl…"
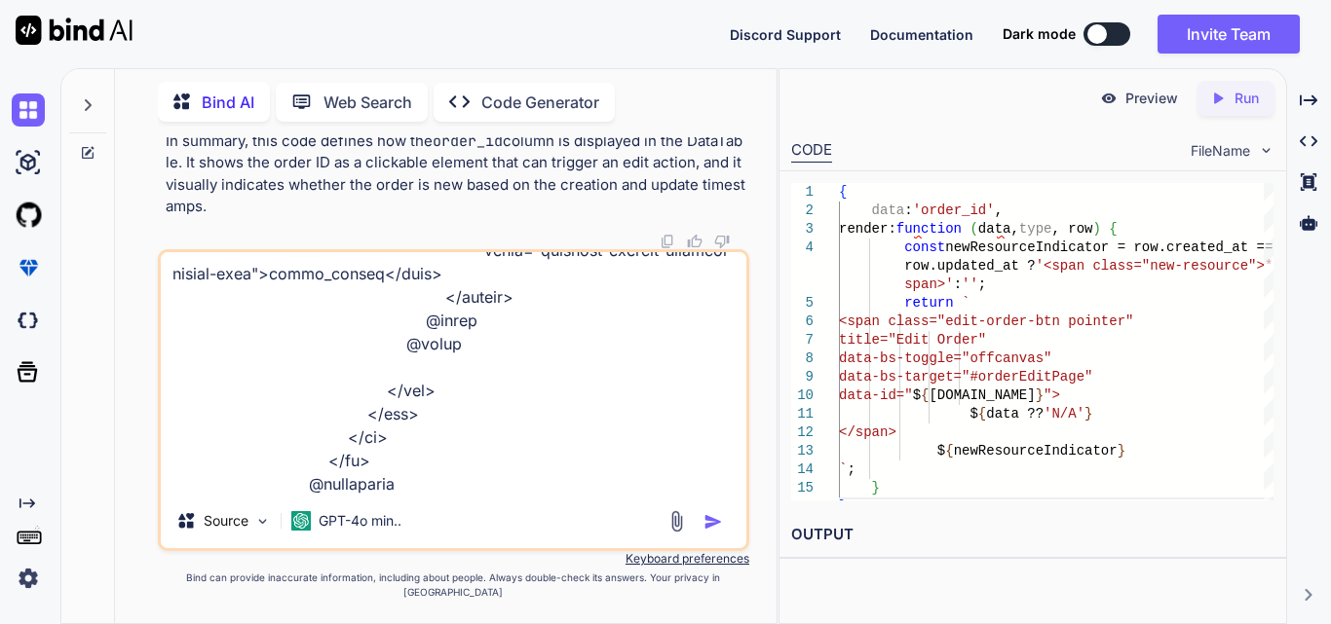
type textarea "x"
type textarea "function displayOrderData(data) { var dataTable = $('#orderDataTable').DataTabl…"
type textarea "x"
type textarea "function displayOrderData(data) { var dataTable = $('#orderDataTable').DataTabl…"
type textarea "x"
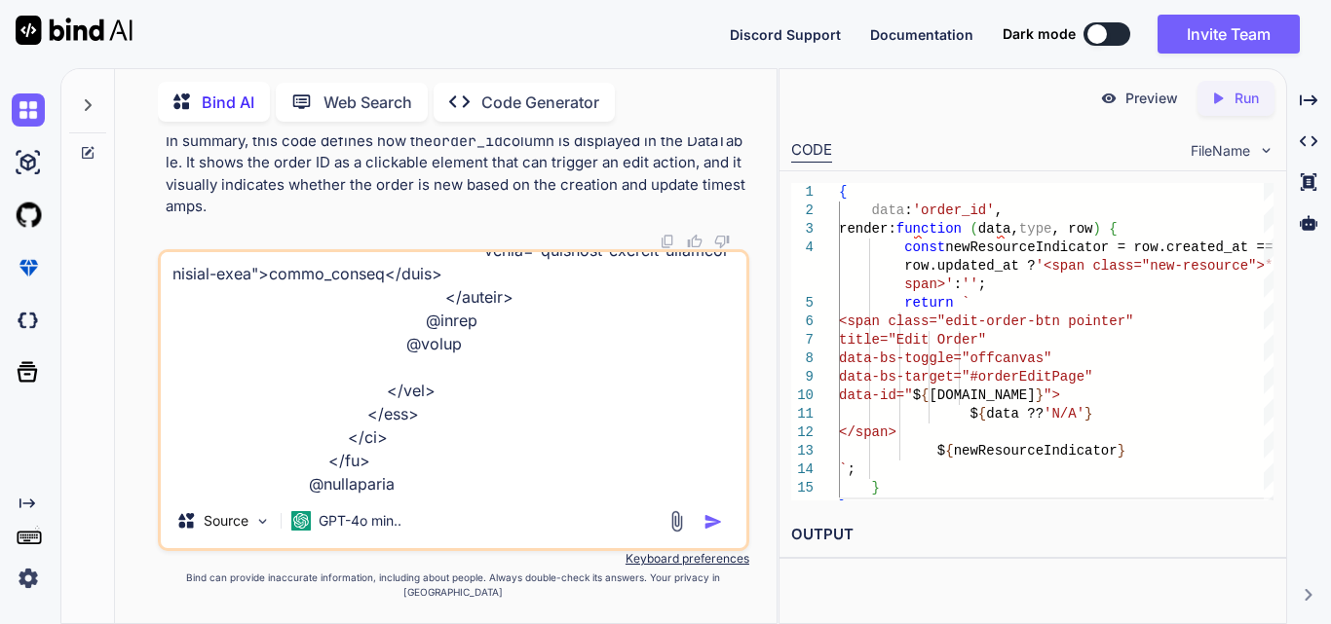
type textarea "function displayOrderData(data) { var dataTable = $('#orderDataTable').DataTabl…"
type textarea "x"
type textarea "function displayOrderData(data) { var dataTable = $('#orderDataTable').DataTabl…"
type textarea "x"
type textarea "function displayOrderData(data) { var dataTable = $('#orderDataTable').DataTabl…"
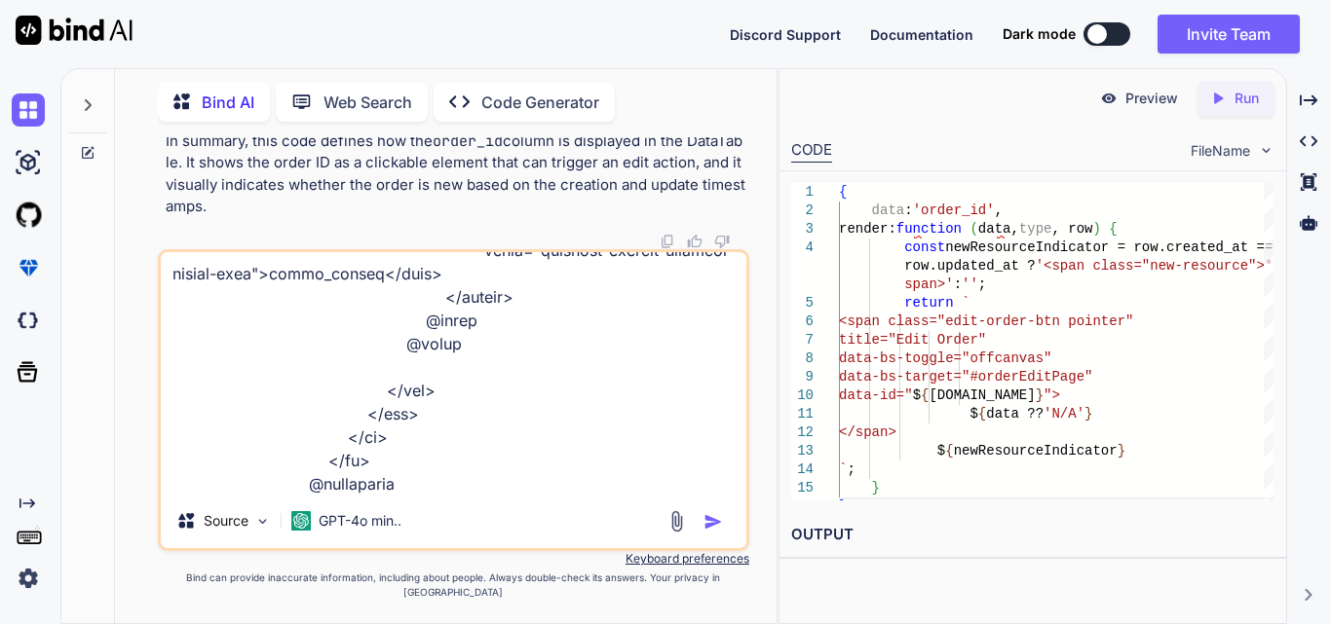
type textarea "x"
type textarea "function displayOrderData(data) { var dataTable = $('#orderDataTable').DataTabl…"
type textarea "x"
type textarea "function displayOrderData(data) { var dataTable = $('#orderDataTable').DataTabl…"
type textarea "x"
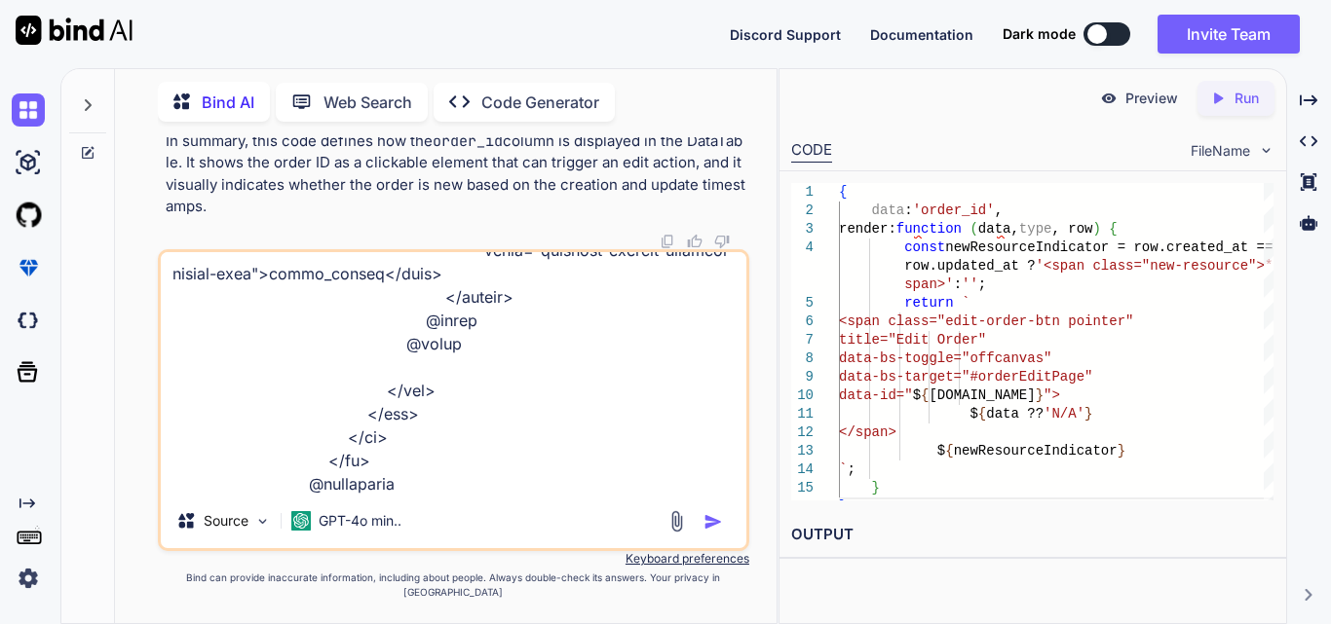
type textarea "function displayOrderData(data) { var dataTable = $('#orderDataTable').DataTabl…"
type textarea "x"
type textarea "function displayOrderData(data) { var dataTable = $('#orderDataTable').DataTabl…"
type textarea "x"
type textarea "function displayOrderData(data) { var dataTable = $('#orderDataTable').DataTabl…"
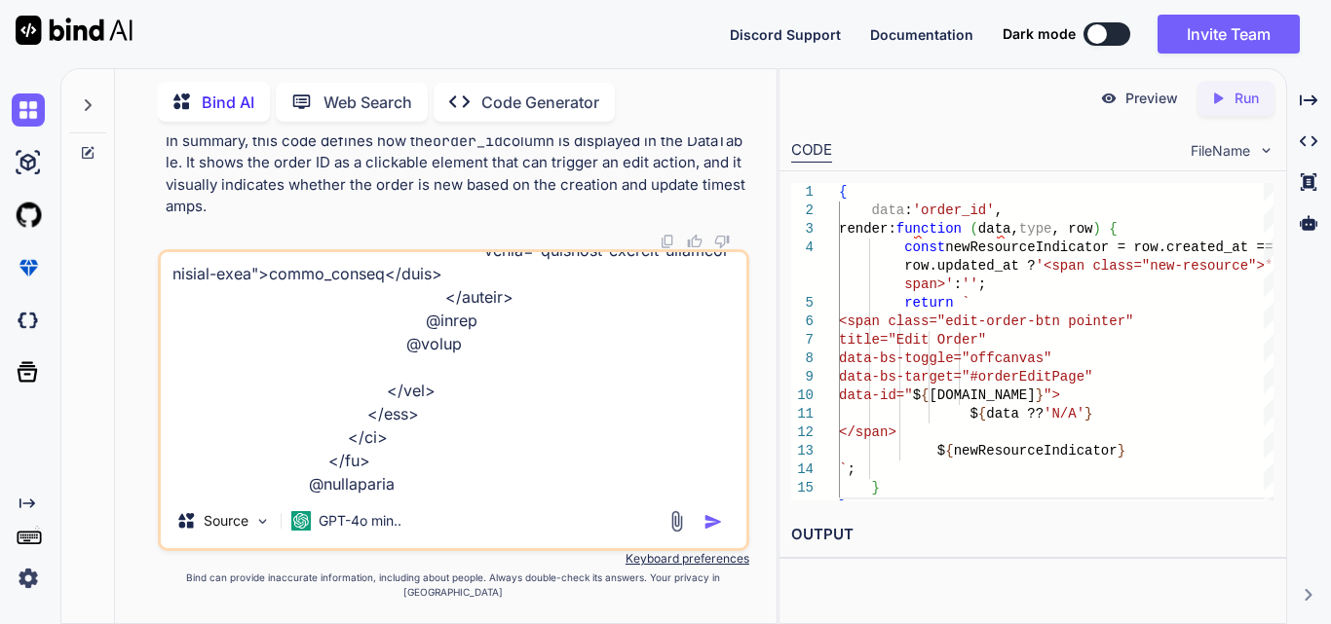
type textarea "x"
type textarea "function displayOrderData(data) { var dataTable = $('#orderDataTable').DataTabl…"
type textarea "x"
type textarea "function displayOrderData(data) { var dataTable = $('#orderDataTable').DataTabl…"
type textarea "x"
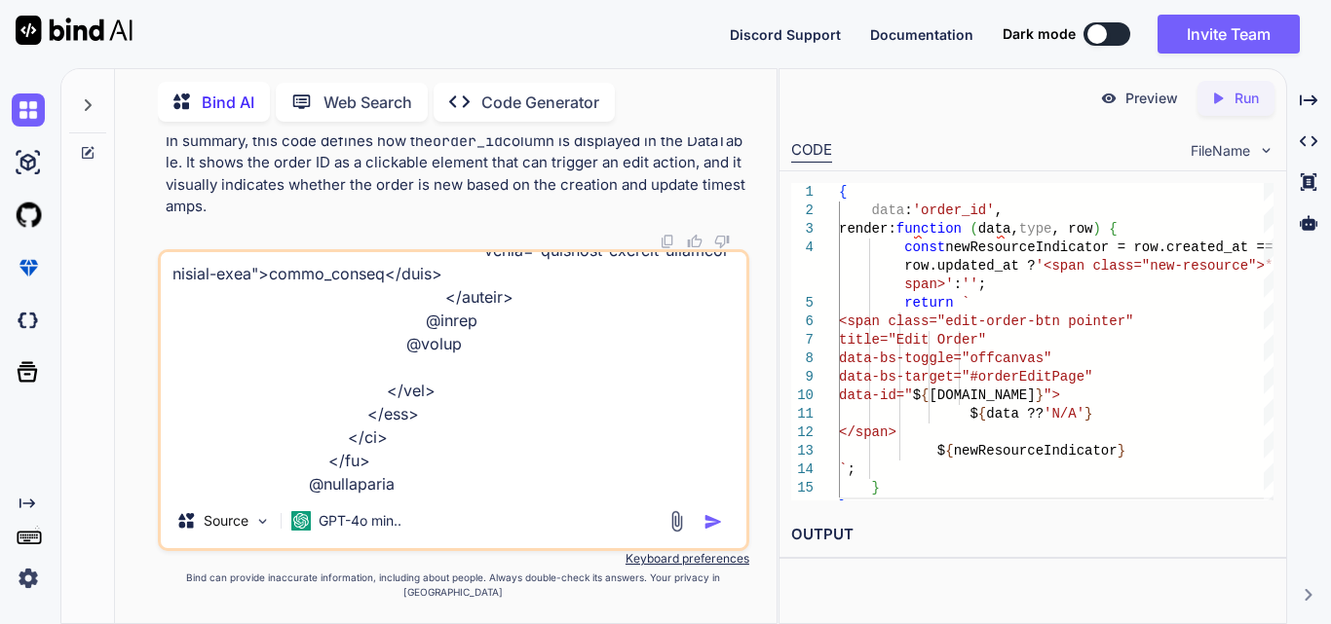
type textarea "function displayOrderData(data) { var dataTable = $('#orderDataTable').DataTabl…"
type textarea "x"
type textarea "function displayOrderData(data) { var dataTable = $('#orderDataTable').DataTabl…"
type textarea "x"
type textarea "function displayOrderData(data) { var dataTable = $('#orderDataTable').DataTabl…"
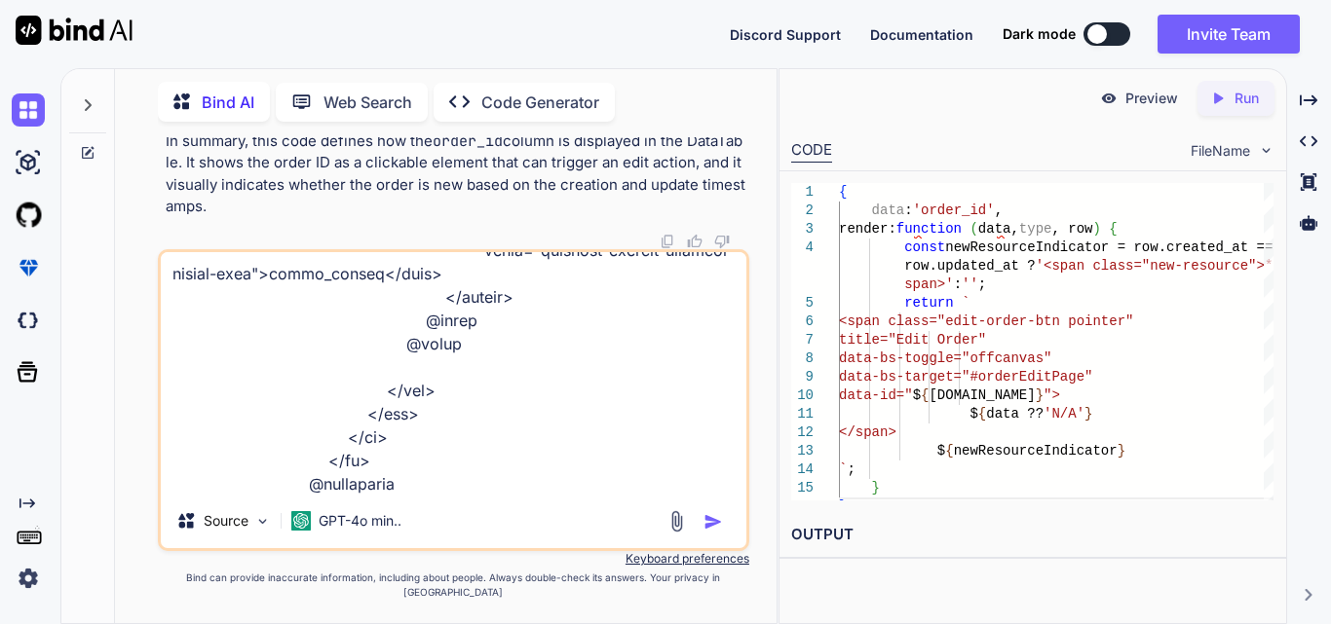
type textarea "x"
type textarea "function displayOrderData(data) { var dataTable = $('#orderDataTable').DataTabl…"
type textarea "x"
type textarea "function displayOrderData(data) { var dataTable = $('#orderDataTable').DataTabl…"
type textarea "x"
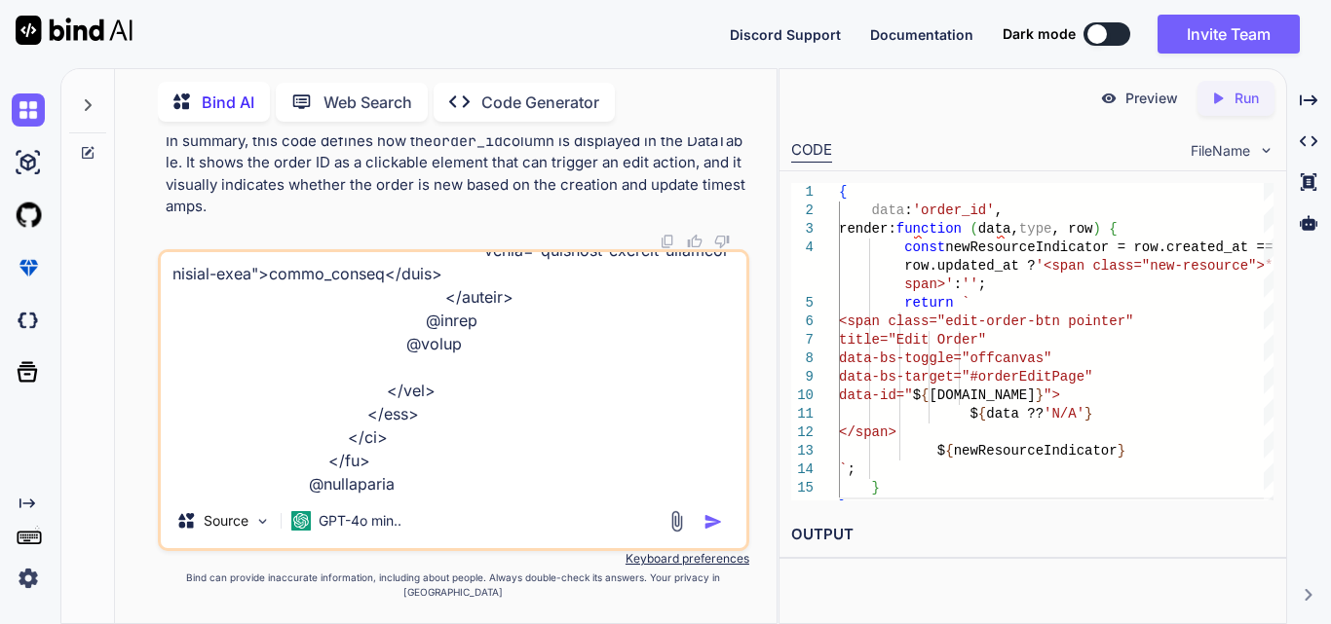
type textarea "function displayOrderData(data) { var dataTable = $('#orderDataTable').DataTabl…"
type textarea "x"
type textarea "function displayOrderData(data) { var dataTable = $('#orderDataTable').DataTabl…"
type textarea "x"
type textarea "function displayOrderData(data) { var dataTable = $('#orderDataTable').DataTabl…"
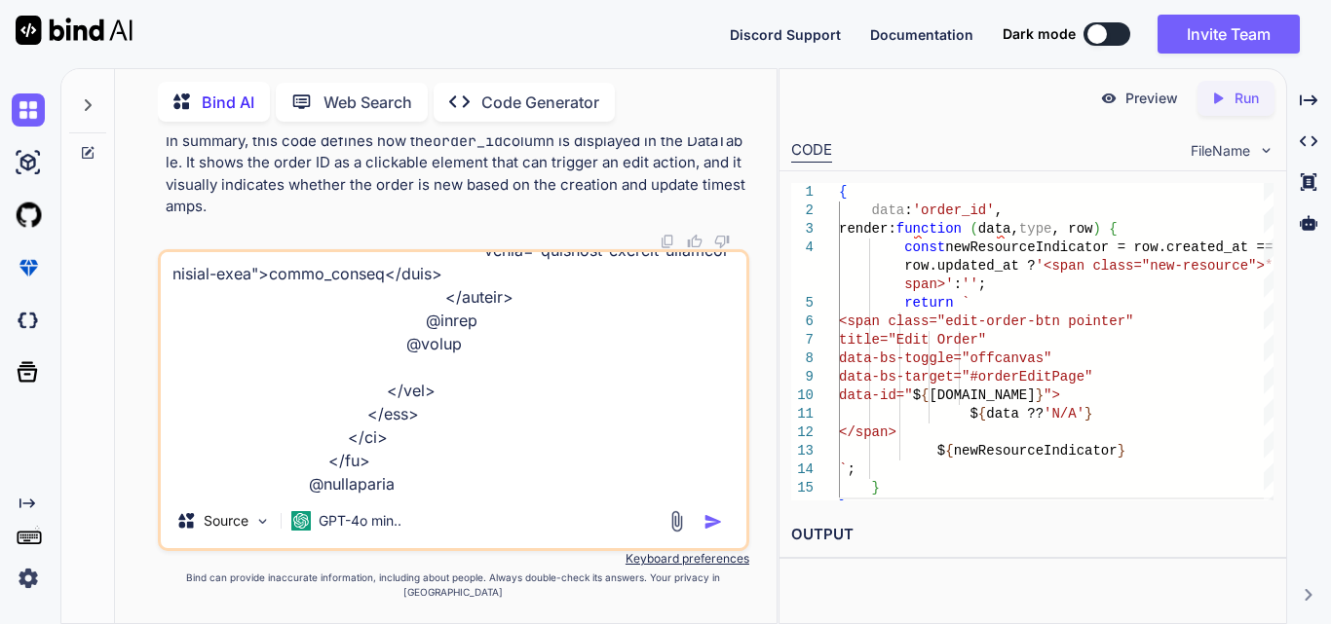
type textarea "x"
type textarea "function displayOrderData(data) { var dataTable = $('#orderDataTable').DataTabl…"
type textarea "x"
type textarea "function displayOrderData(data) { var dataTable = $('#orderDataTable').DataTabl…"
type textarea "x"
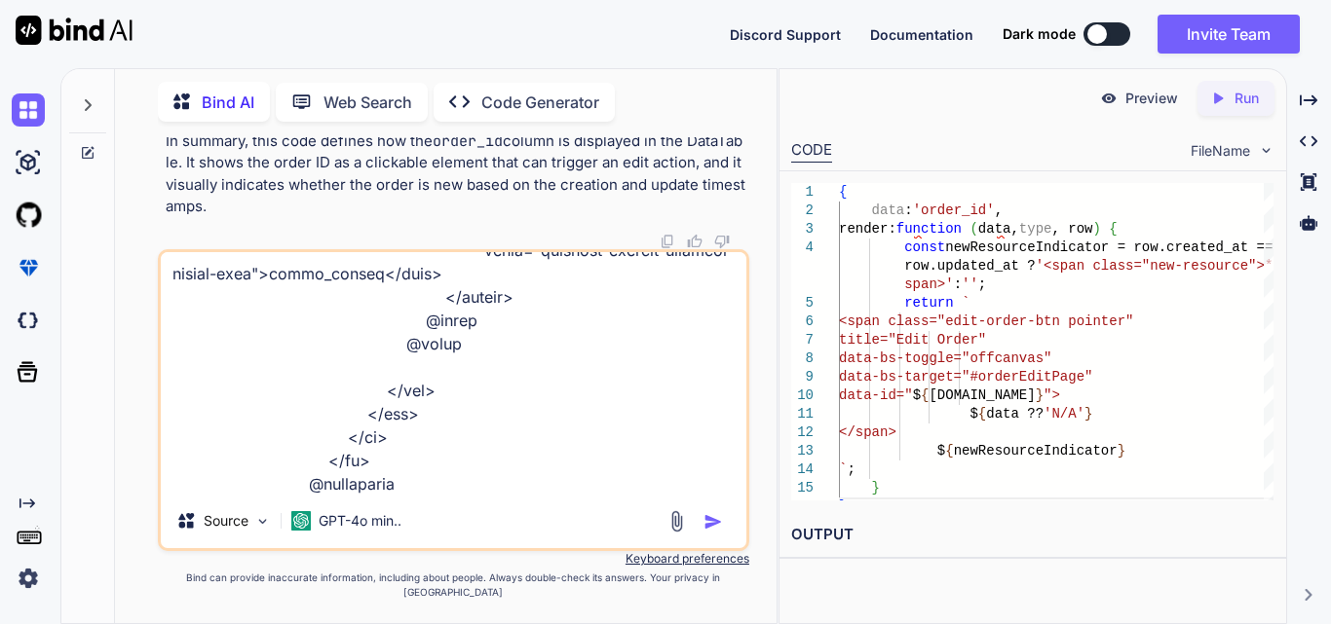
type textarea "function displayOrderData(data) { var dataTable = $('#orderDataTable').DataTabl…"
type textarea "x"
type textarea "function displayOrderData(data) { var dataTable = $('#orderDataTable').DataTabl…"
type textarea "x"
type textarea "function displayOrderData(data) { var dataTable = $('#orderDataTable').DataTabl…"
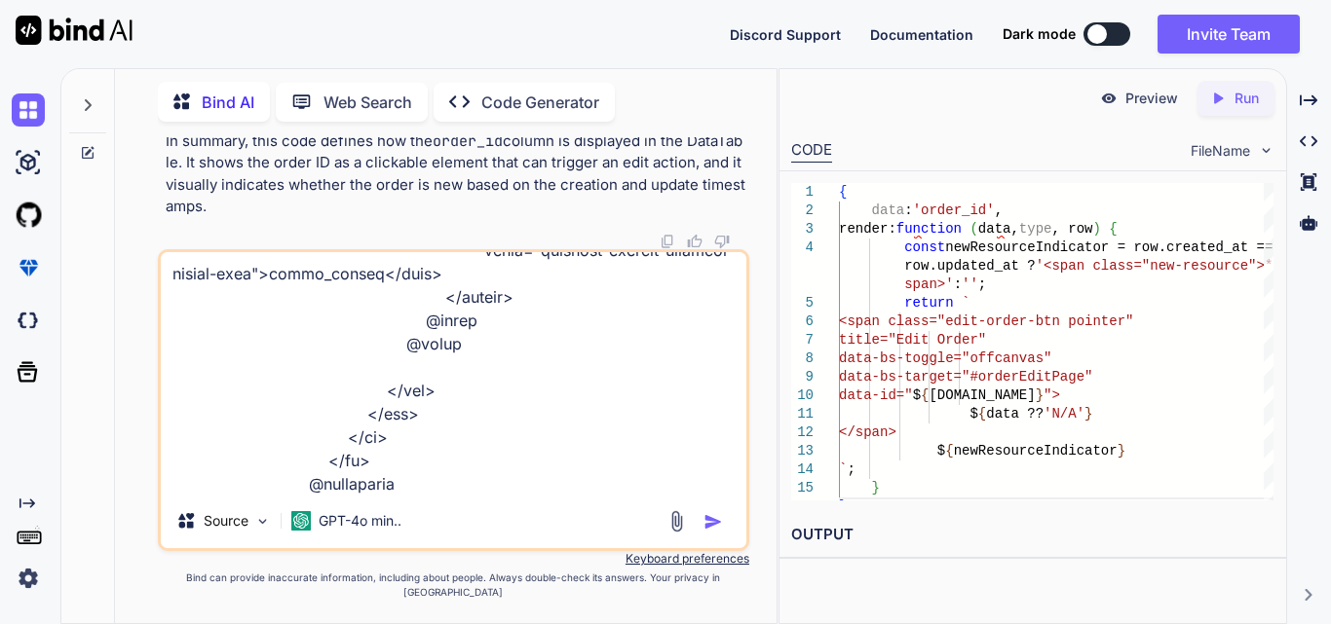
type textarea "x"
type textarea "function displayOrderData(data) { var dataTable = $('#orderDataTable').DataTabl…"
type textarea "x"
type textarea "function displayOrderData(data) { var dataTable = $('#orderDataTable').DataTabl…"
type textarea "x"
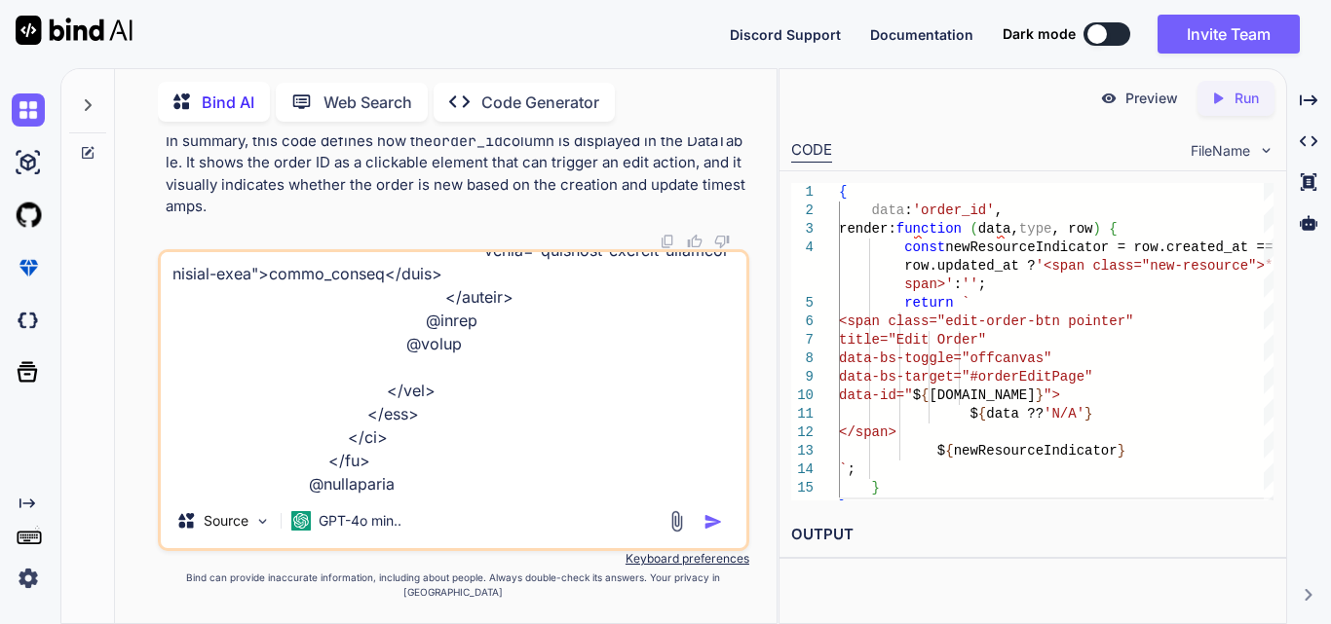
type textarea "function displayOrderData(data) { var dataTable = $('#orderDataTable').DataTabl…"
type textarea "x"
type textarea "function displayOrderData(data) { var dataTable = $('#orderDataTable').DataTabl…"
type textarea "x"
type textarea "function displayOrderData(data) { var dataTable = $('#orderDataTable').DataTabl…"
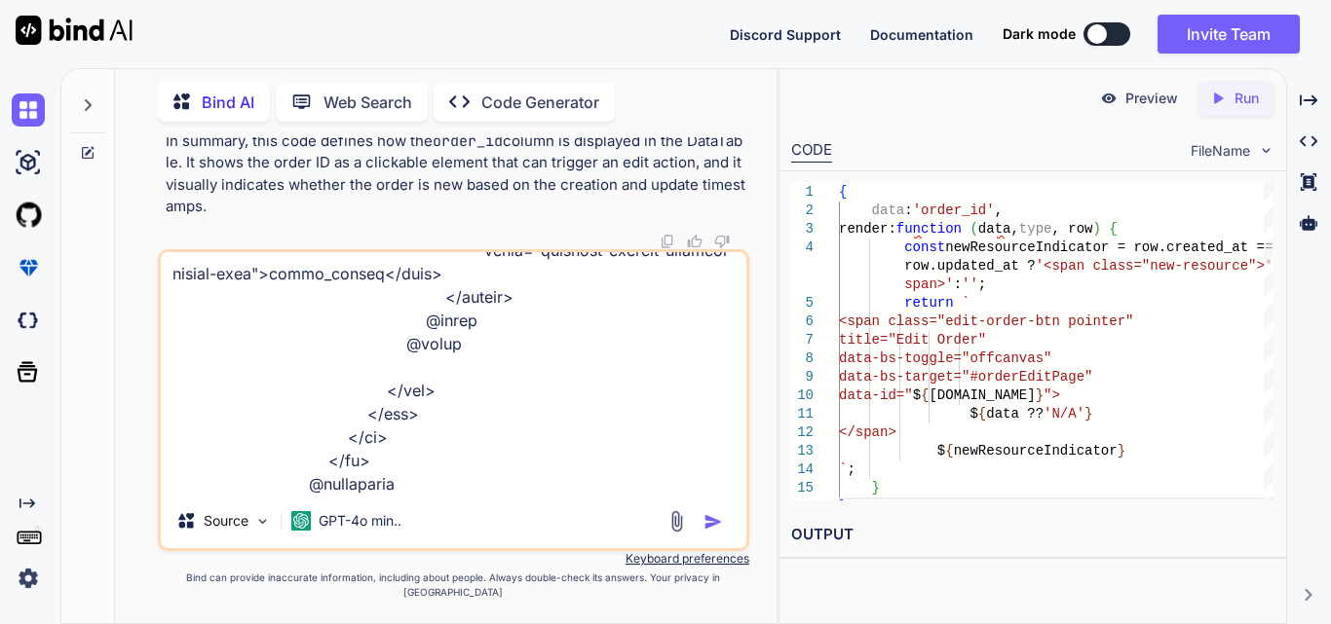
type textarea "x"
type textarea "function displayOrderData(data) { var dataTable = $('#orderDataTable').DataTabl…"
type textarea "x"
type textarea "function displayOrderData(data) { var dataTable = $('#orderDataTable').DataTabl…"
type textarea "x"
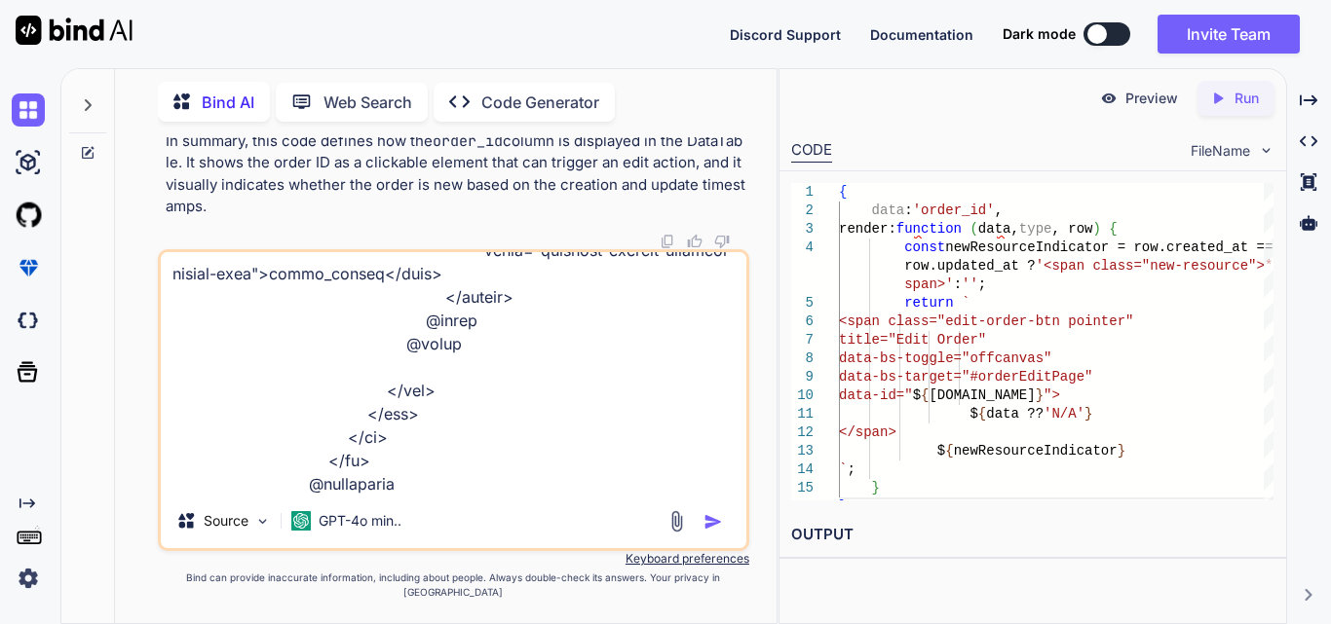
type textarea "function displayOrderData(data) { var dataTable = $('#orderDataTable').DataTabl…"
type textarea "x"
type textarea "function displayOrderData(data) { var dataTable = $('#orderDataTable').DataTabl…"
type textarea "x"
type textarea "function displayOrderData(data) { var dataTable = $('#orderDataTable').DataTabl…"
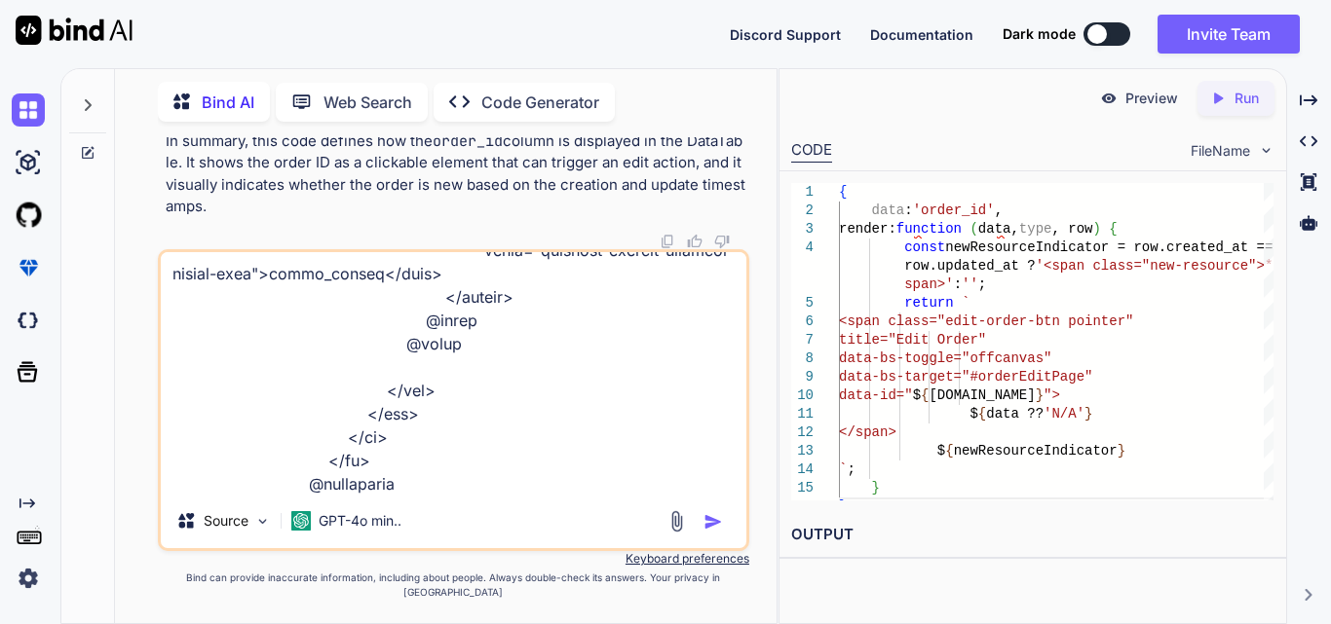
type textarea "x"
type textarea "function displayOrderData(data) { var dataTable = $('#orderDataTable').DataTabl…"
type textarea "x"
type textarea "function displayOrderData(data) { var dataTable = $('#orderDataTable').DataTabl…"
type textarea "x"
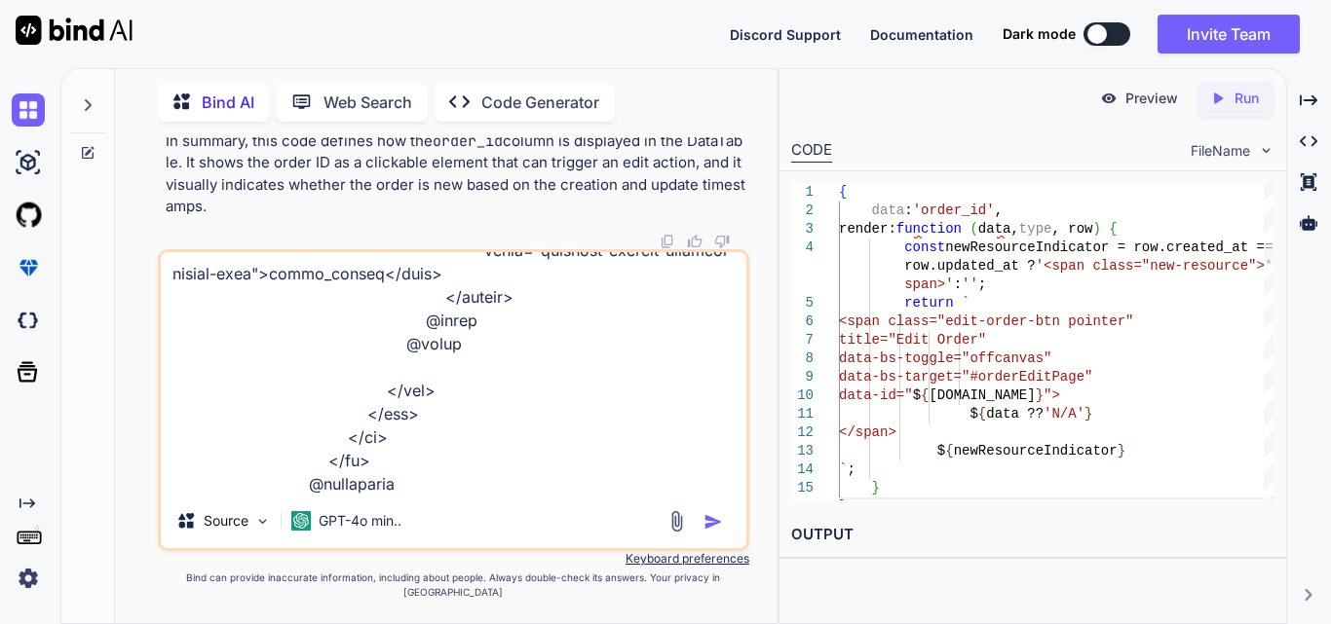
type textarea "function displayOrderData(data) { var dataTable = $('#orderDataTable').DataTabl…"
type textarea "x"
type textarea "function displayOrderData(data) { var dataTable = $('#orderDataTable').DataTabl…"
type textarea "x"
type textarea "function displayOrderData(data) { var dataTable = $('#orderDataTable').DataTabl…"
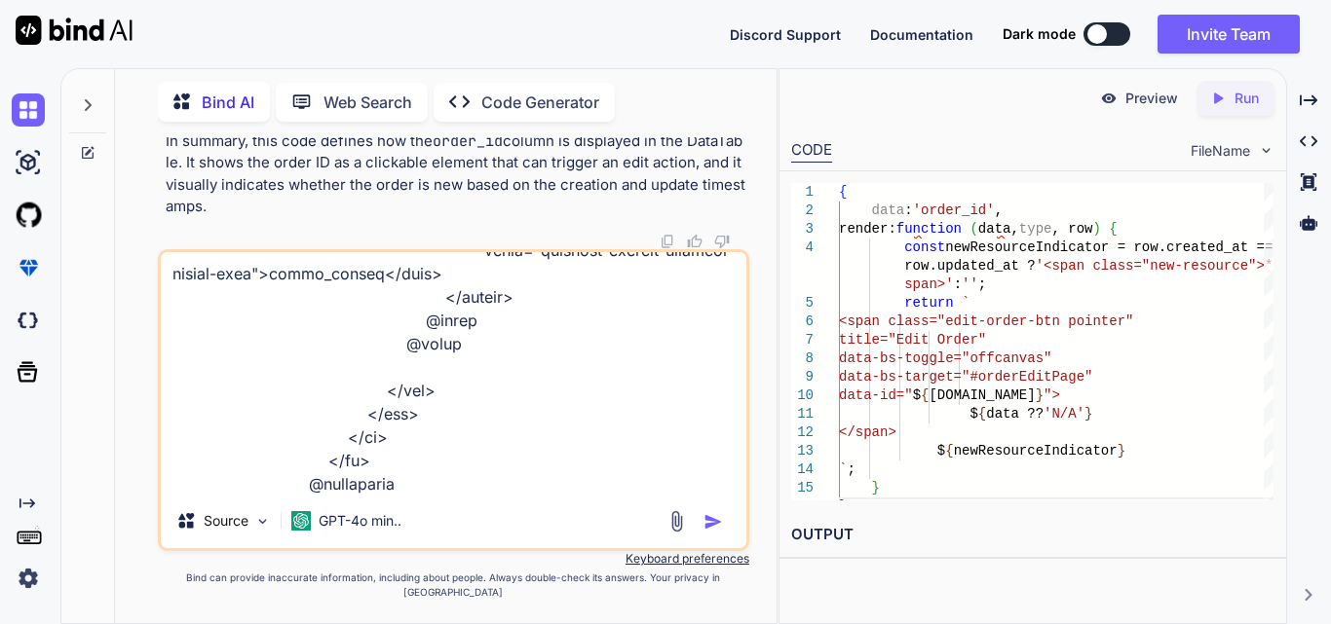
type textarea "x"
type textarea "function displayOrderData(data) { var dataTable = $('#orderDataTable').DataTabl…"
type textarea "x"
type textarea "function displayOrderData(data) { var dataTable = $('#orderDataTable').DataTabl…"
type textarea "x"
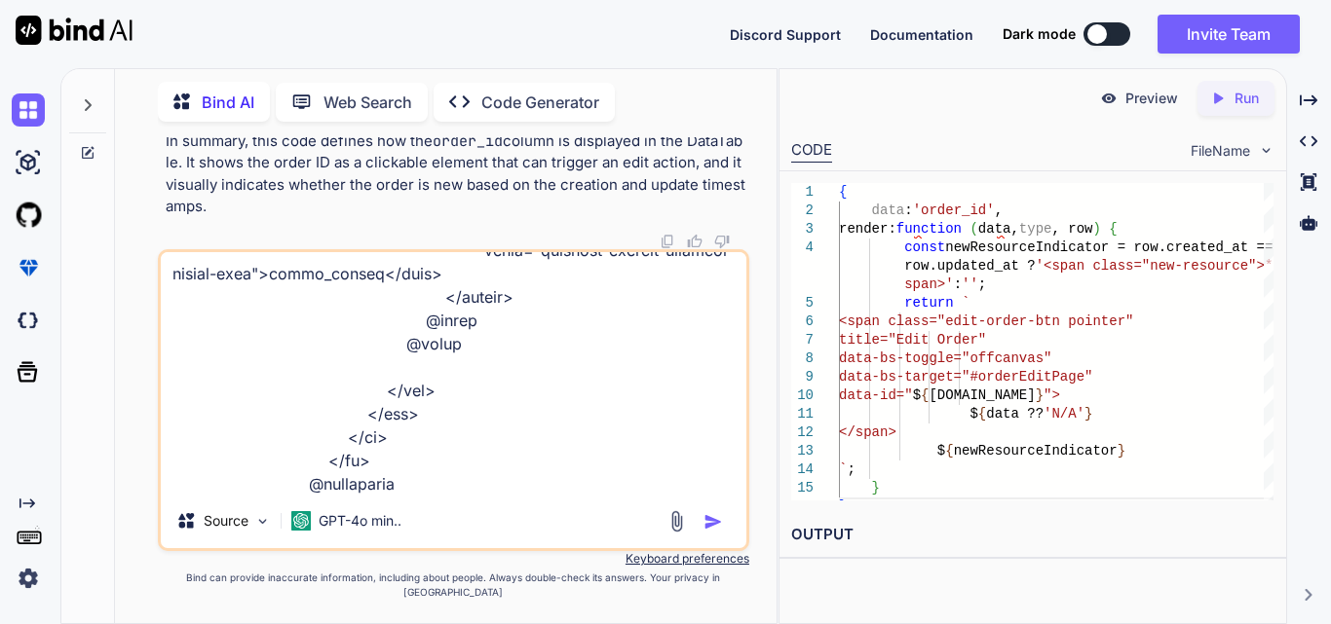
type textarea "function displayOrderData(data) { var dataTable = $('#orderDataTable').DataTabl…"
type textarea "x"
type textarea "function displayOrderData(data) { var dataTable = $('#orderDataTable').DataTabl…"
type textarea "x"
type textarea "function displayOrderData(data) { var dataTable = $('#orderDataTable').DataTabl…"
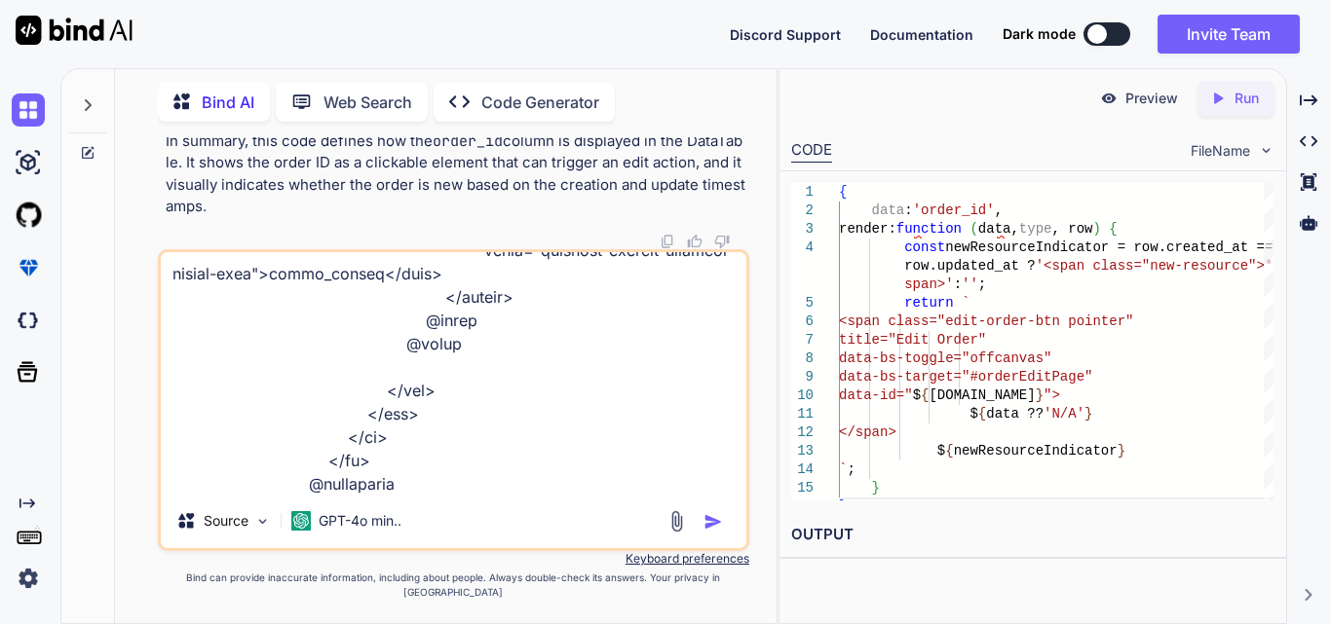
type textarea "x"
type textarea "function displayOrderData(data) { var dataTable = $('#orderDataTable').DataTabl…"
type textarea "x"
type textarea "function displayOrderData(data) { var dataTable = $('#orderDataTable').DataTabl…"
type textarea "x"
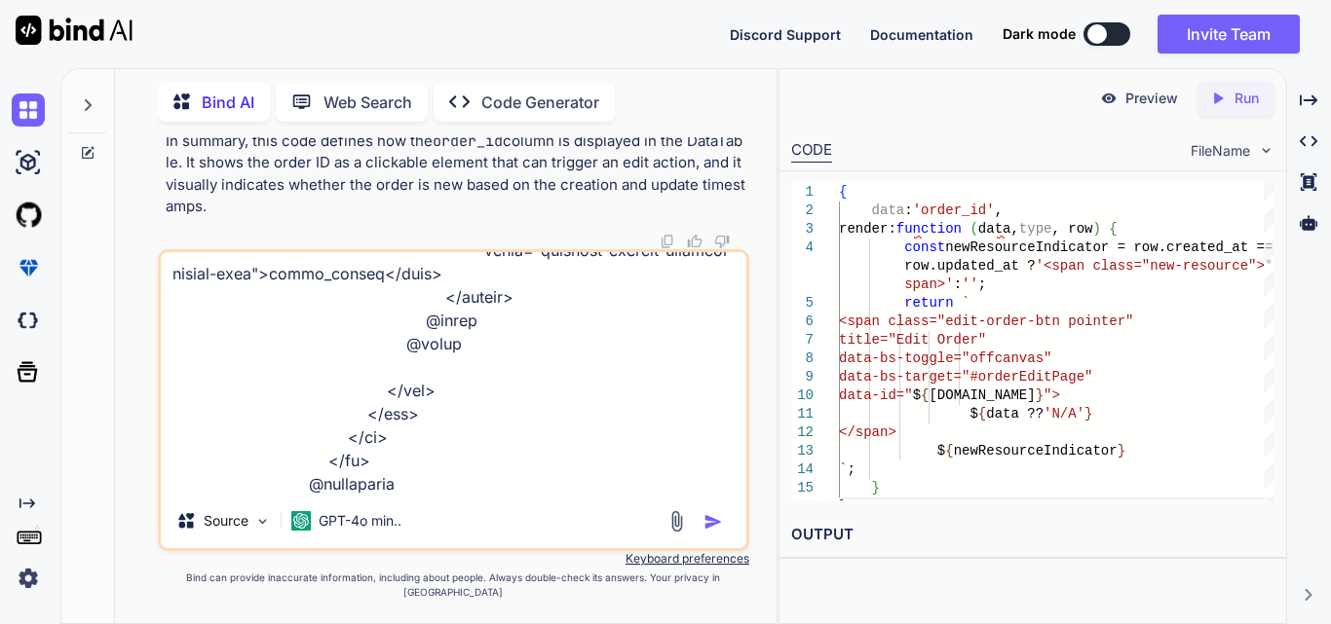
type textarea "function displayOrderData(data) { var dataTable = $('#orderDataTable').DataTabl…"
type textarea "x"
type textarea "function displayOrderData(data) { var dataTable = $('#orderDataTable').DataTabl…"
type textarea "x"
type textarea "function displayOrderData(data) { var dataTable = $('#orderDataTable').DataTabl…"
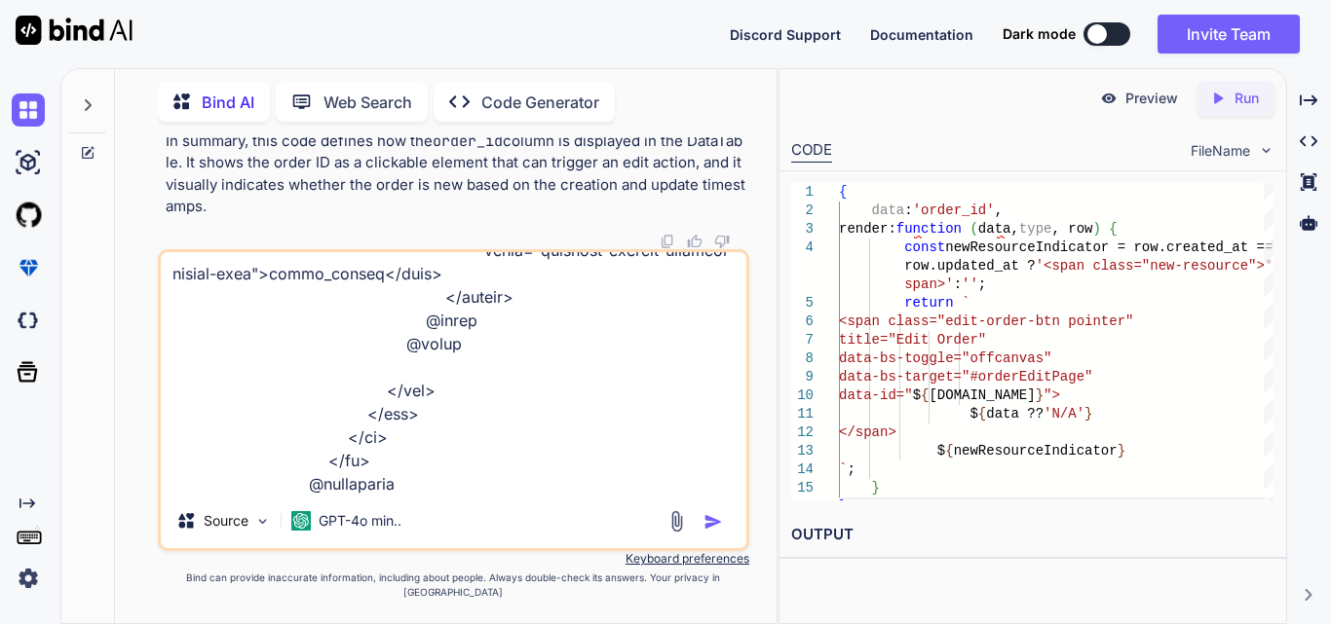
type textarea "x"
type textarea "function displayOrderData(data) { var dataTable = $('#orderDataTable').DataTabl…"
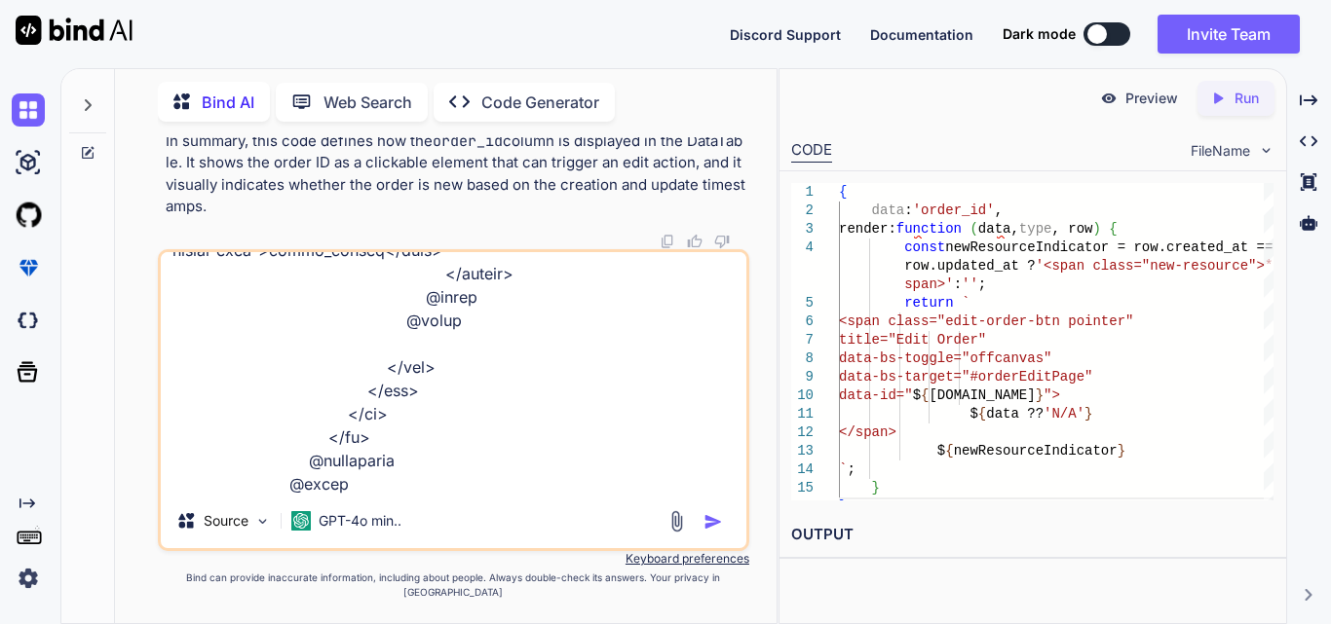
type textarea "x"
type textarea "function displayOrderData(data) { var dataTable = $('#orderDataTable').DataTabl…"
type textarea "x"
type textarea "function displayOrderData(data) { var dataTable = $('#orderDataTable').DataTabl…"
type textarea "x"
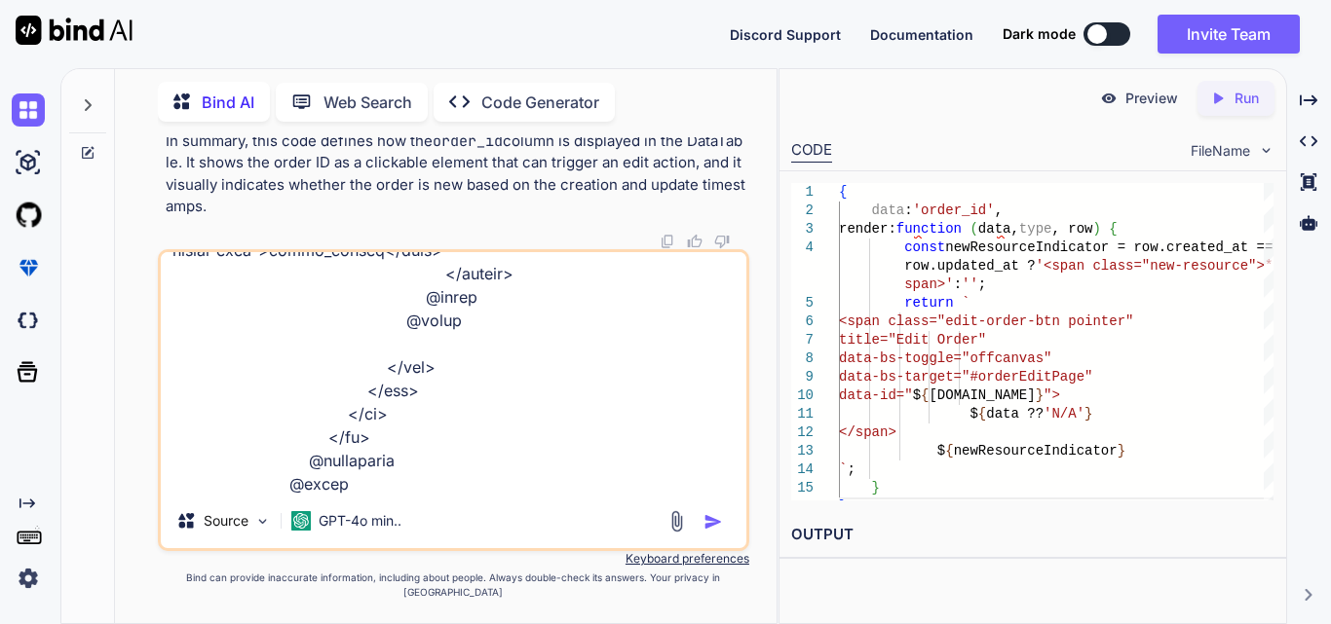
type textarea "function displayOrderData(data) { var dataTable = $('#orderDataTable').DataTabl…"
type textarea "x"
type textarea "function displayOrderData(data) { var dataTable = $('#orderDataTable').DataTabl…"
type textarea "x"
type textarea "function displayOrderData(data) { var dataTable = $('#orderDataTable').DataTabl…"
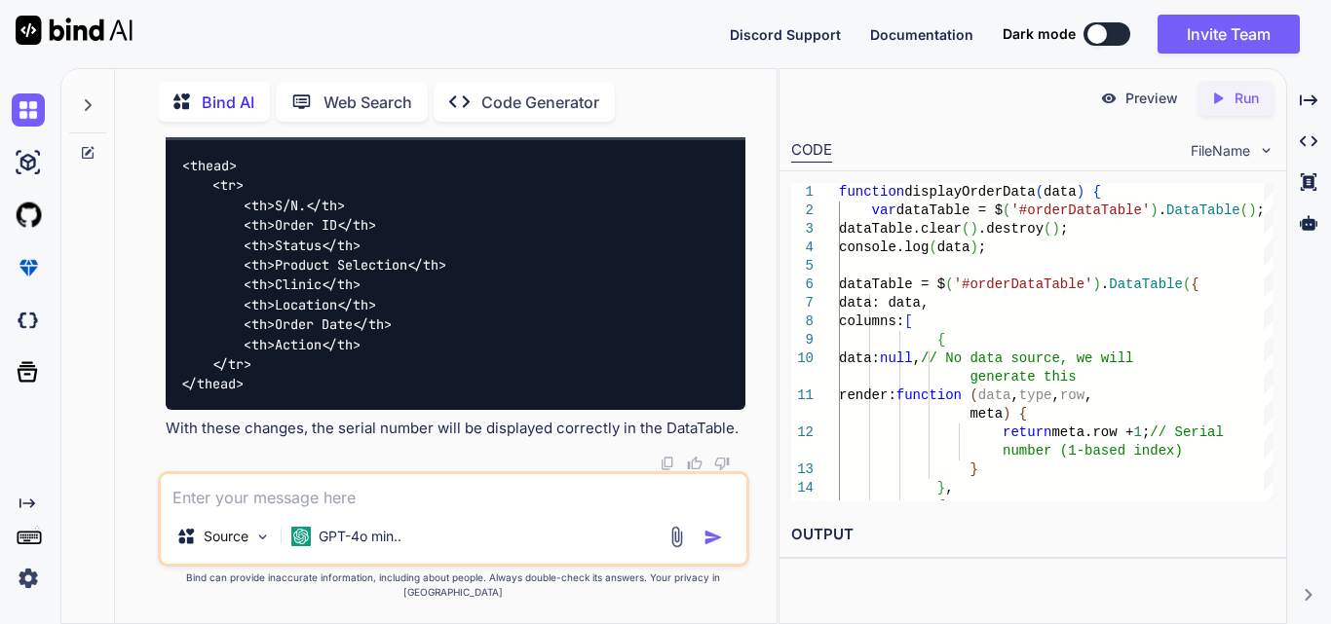
scroll to position [137658, 0]
drag, startPoint x: 277, startPoint y: 214, endPoint x: 425, endPoint y: 365, distance: 211.5
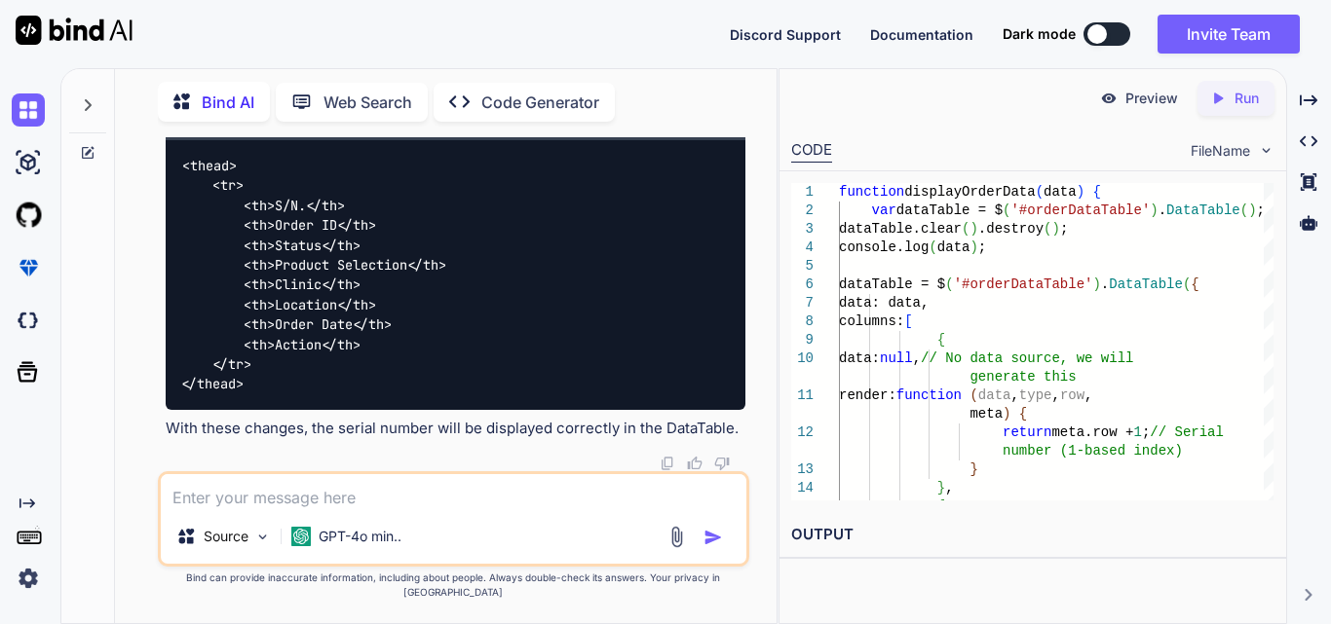
copy code "{ data : 'status' , render : function ( data, type, row ) { let statusBadge; co…"
click at [337, 509] on textarea at bounding box center [453, 491] width 585 height 35
paste textarea "function displayOrderData(data) { var dataTable = $('#orderDataTable').DataTabl…"
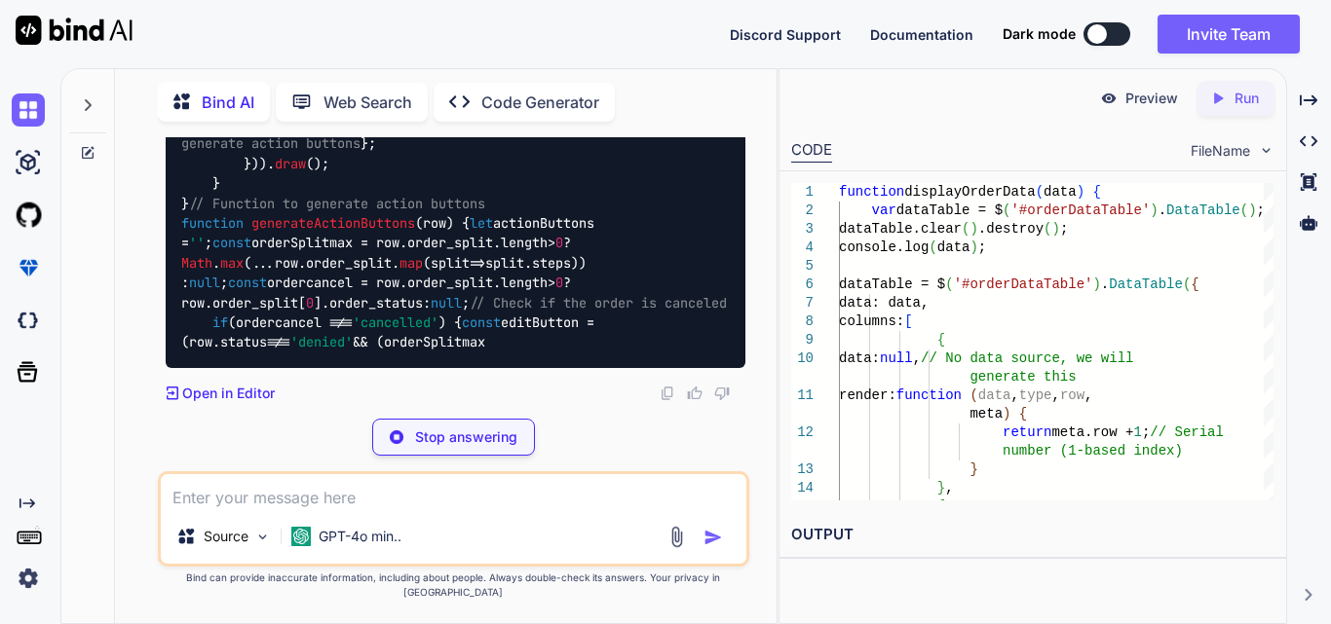
scroll to position [143336, 0]
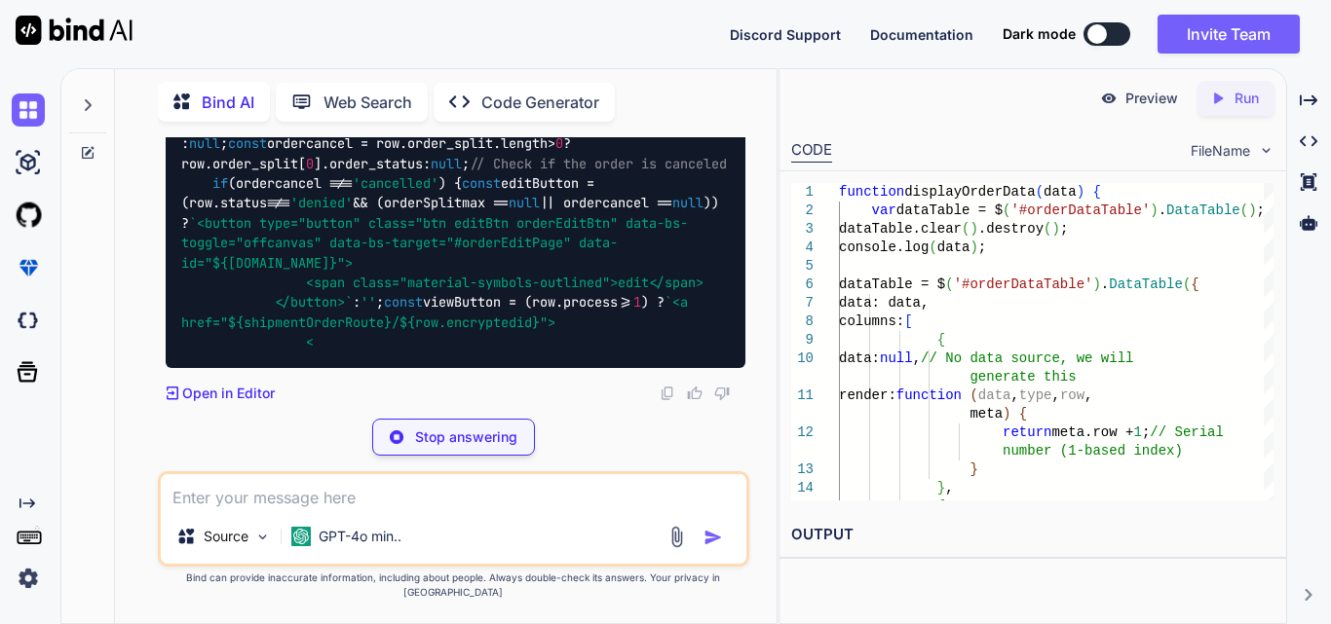
scroll to position [143531, 0]
